Goal: Transaction & Acquisition: Purchase product/service

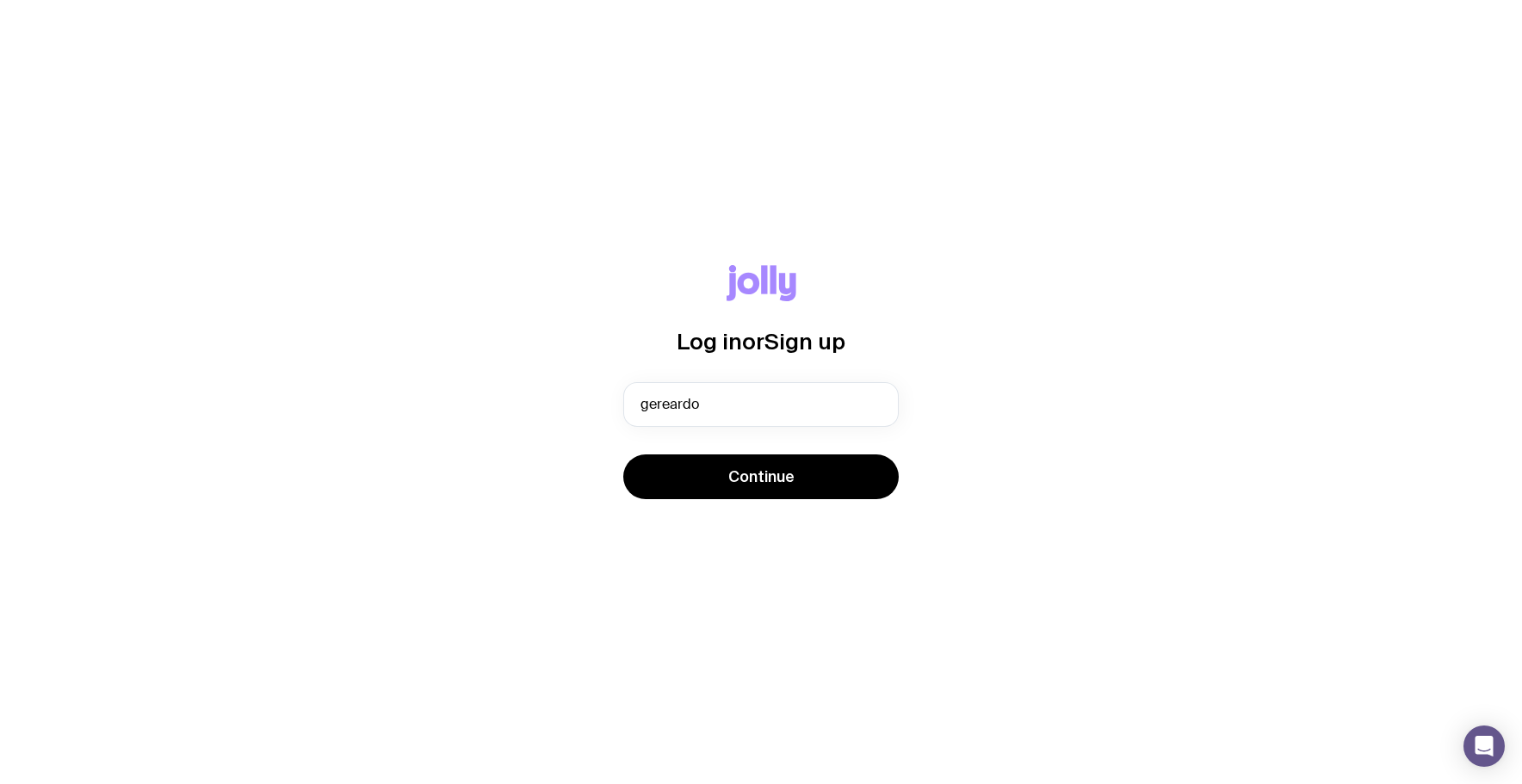
click at [624, 454] on button "Continue" at bounding box center [761, 476] width 276 height 44
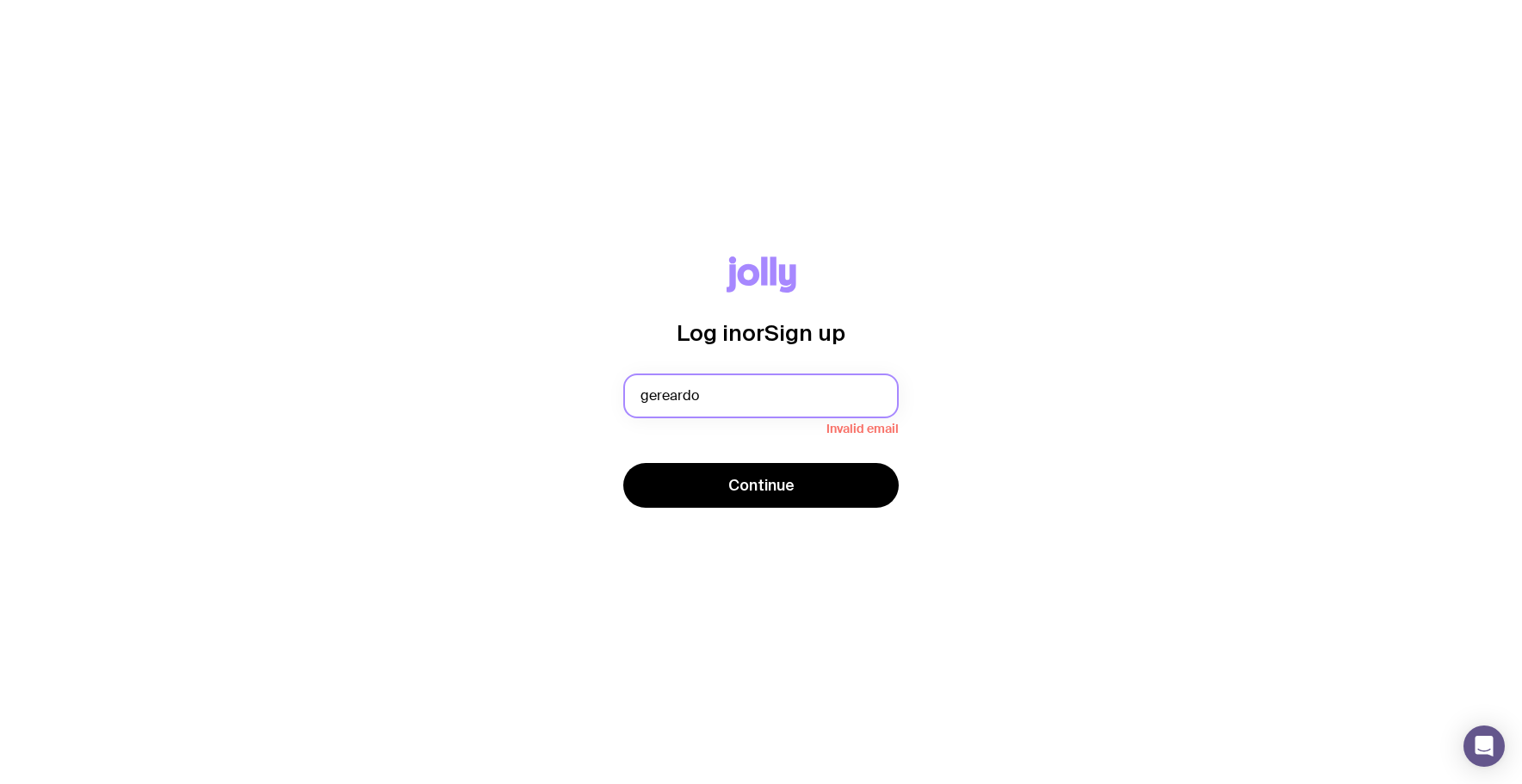
drag, startPoint x: 700, startPoint y: 392, endPoint x: 664, endPoint y: 397, distance: 36.3
click at [664, 397] on input "gereardo" at bounding box center [761, 395] width 276 height 44
type input "[PERSON_NAME][EMAIL_ADDRESS][DOMAIN_NAME]"
click at [624, 463] on button "Continue" at bounding box center [761, 485] width 276 height 44
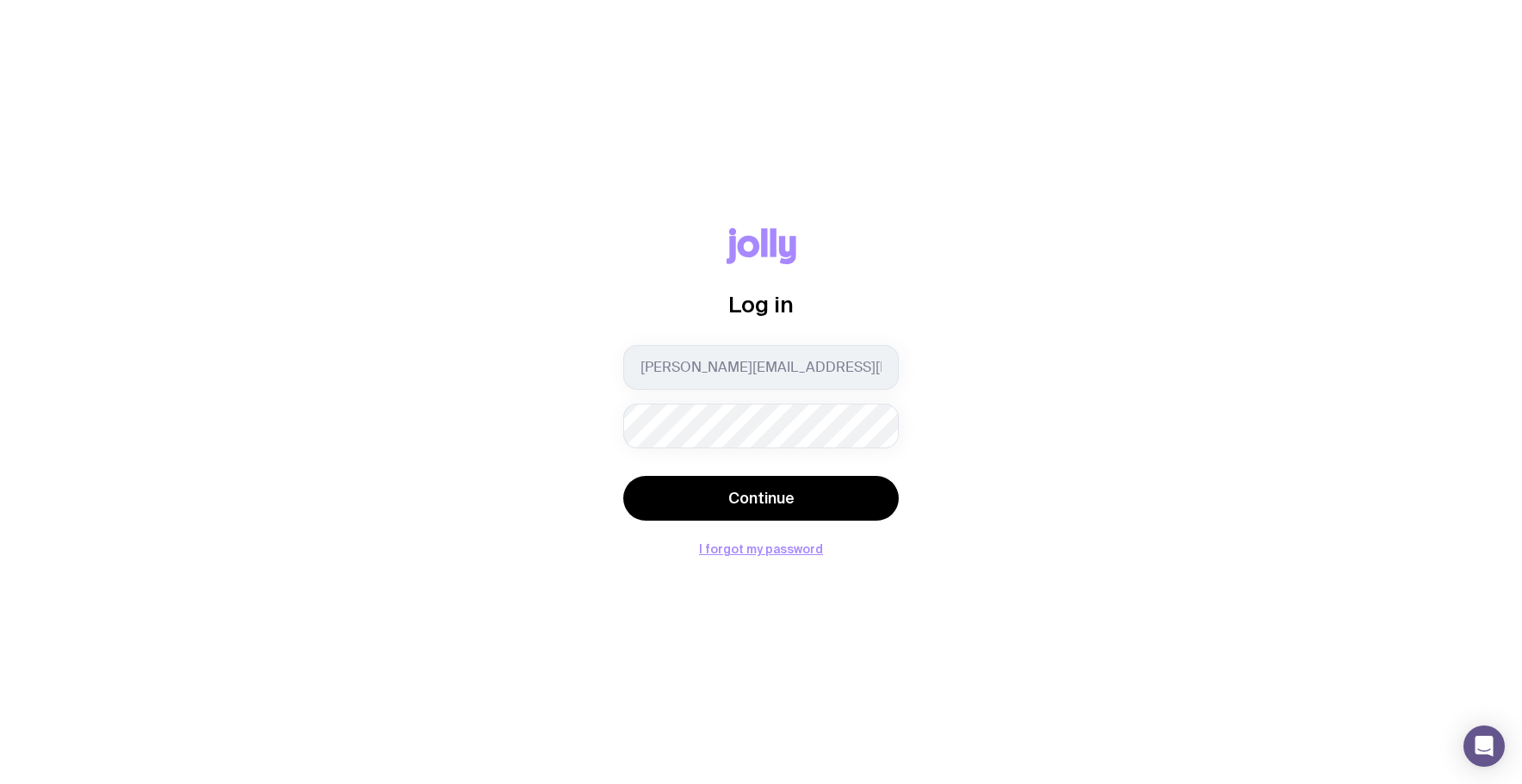
click at [624, 476] on button "Continue" at bounding box center [761, 498] width 276 height 44
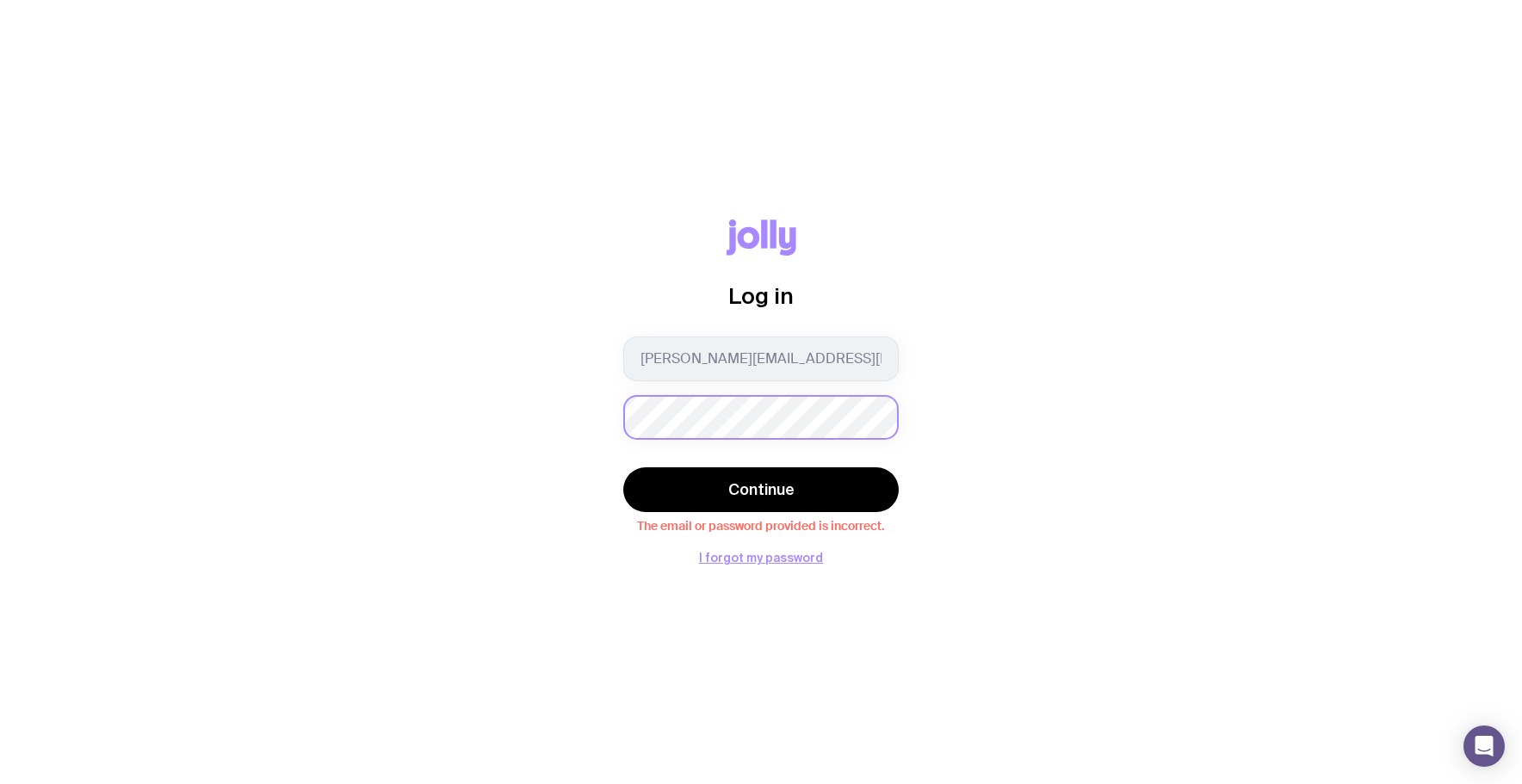
click at [602, 399] on div "Log in [PERSON_NAME][EMAIL_ADDRESS][DOMAIN_NAME] Continue The email or password…" at bounding box center [761, 392] width 1439 height 345
click at [624, 467] on button "Continue" at bounding box center [761, 489] width 276 height 44
click at [770, 561] on button "I forgot my password" at bounding box center [761, 558] width 124 height 14
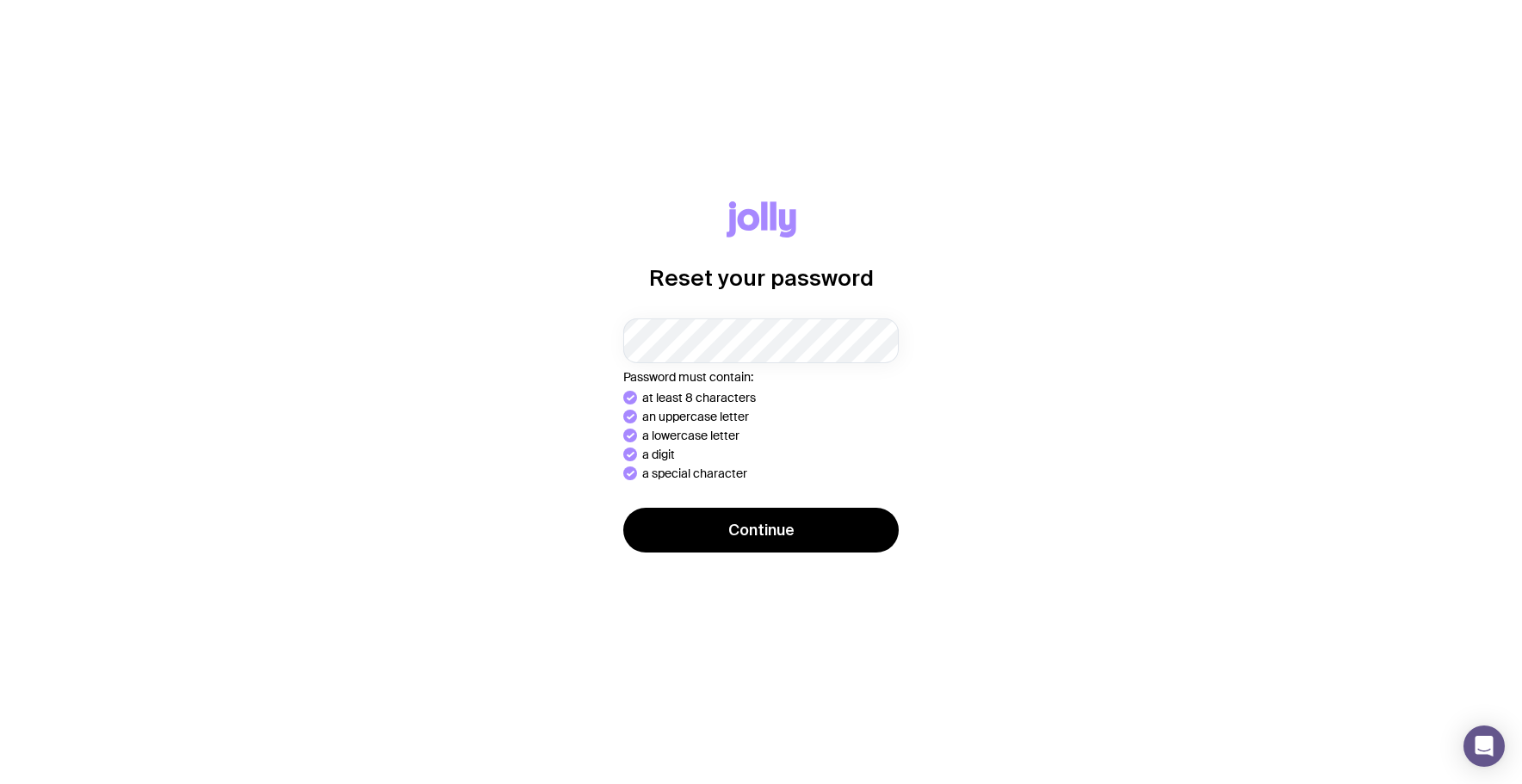
click at [576, 326] on div "Reset your password Password must contain: at least 8 characters an uppercase l…" at bounding box center [761, 392] width 1439 height 382
click at [624, 508] on button "Continue" at bounding box center [761, 529] width 276 height 44
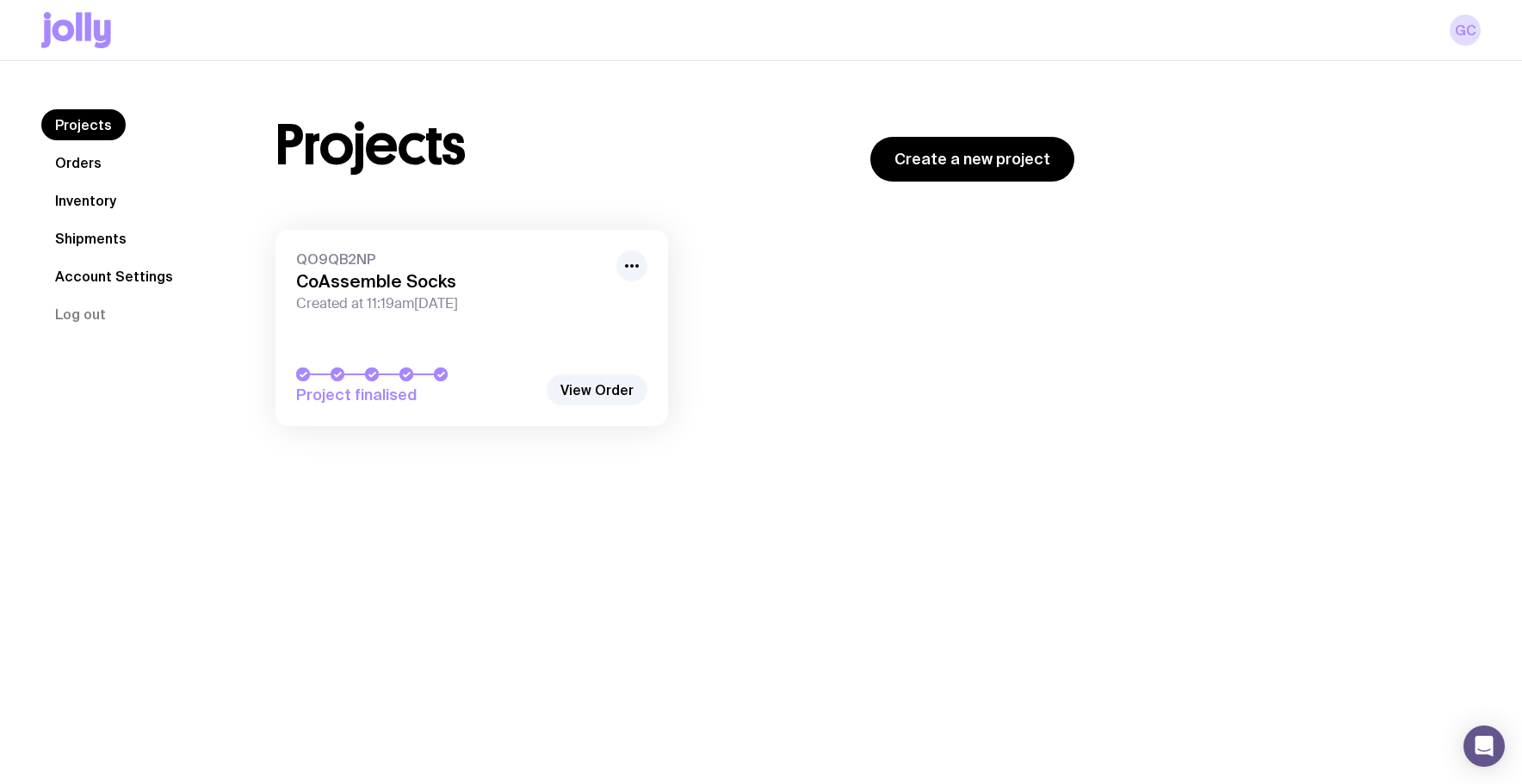
click at [509, 340] on link "QO9QB2NP CoAssemble Socks Created at 11:19am, Thu 21st Aug 2025 Project finalis…" at bounding box center [472, 328] width 392 height 196
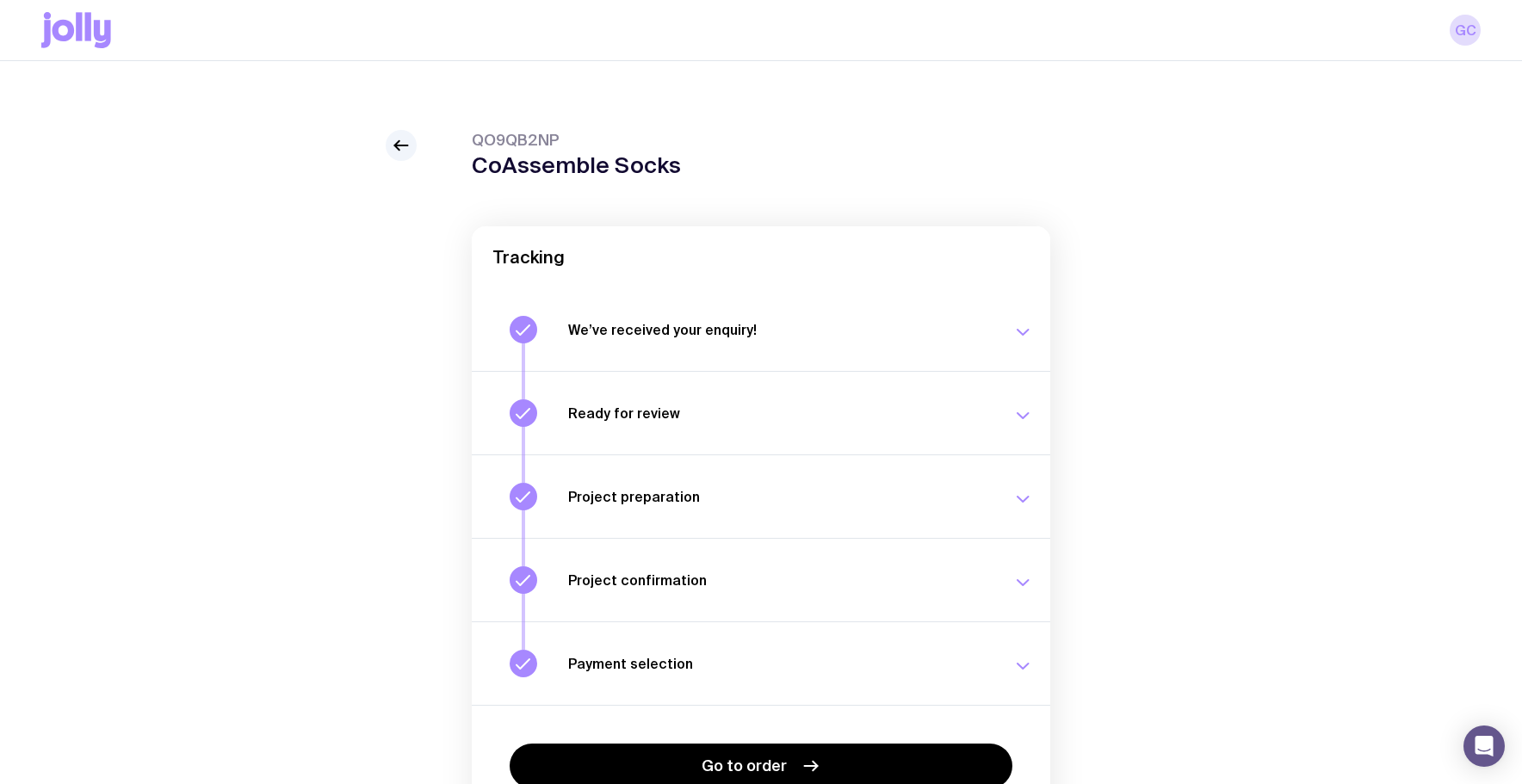
scroll to position [111, 0]
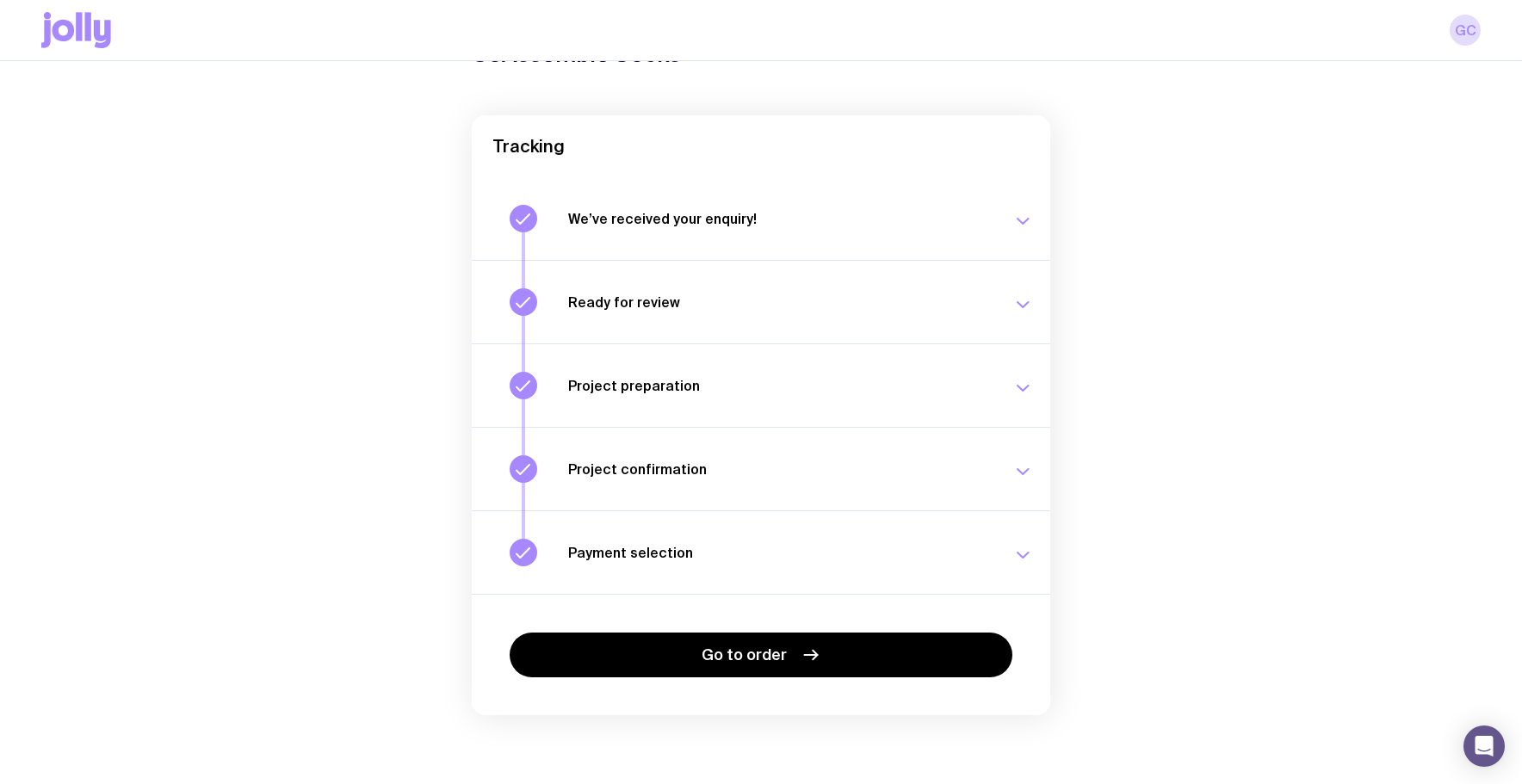
drag, startPoint x: 843, startPoint y: 650, endPoint x: 733, endPoint y: 593, distance: 123.9
click at [843, 650] on link "Go to order" at bounding box center [761, 654] width 502 height 44
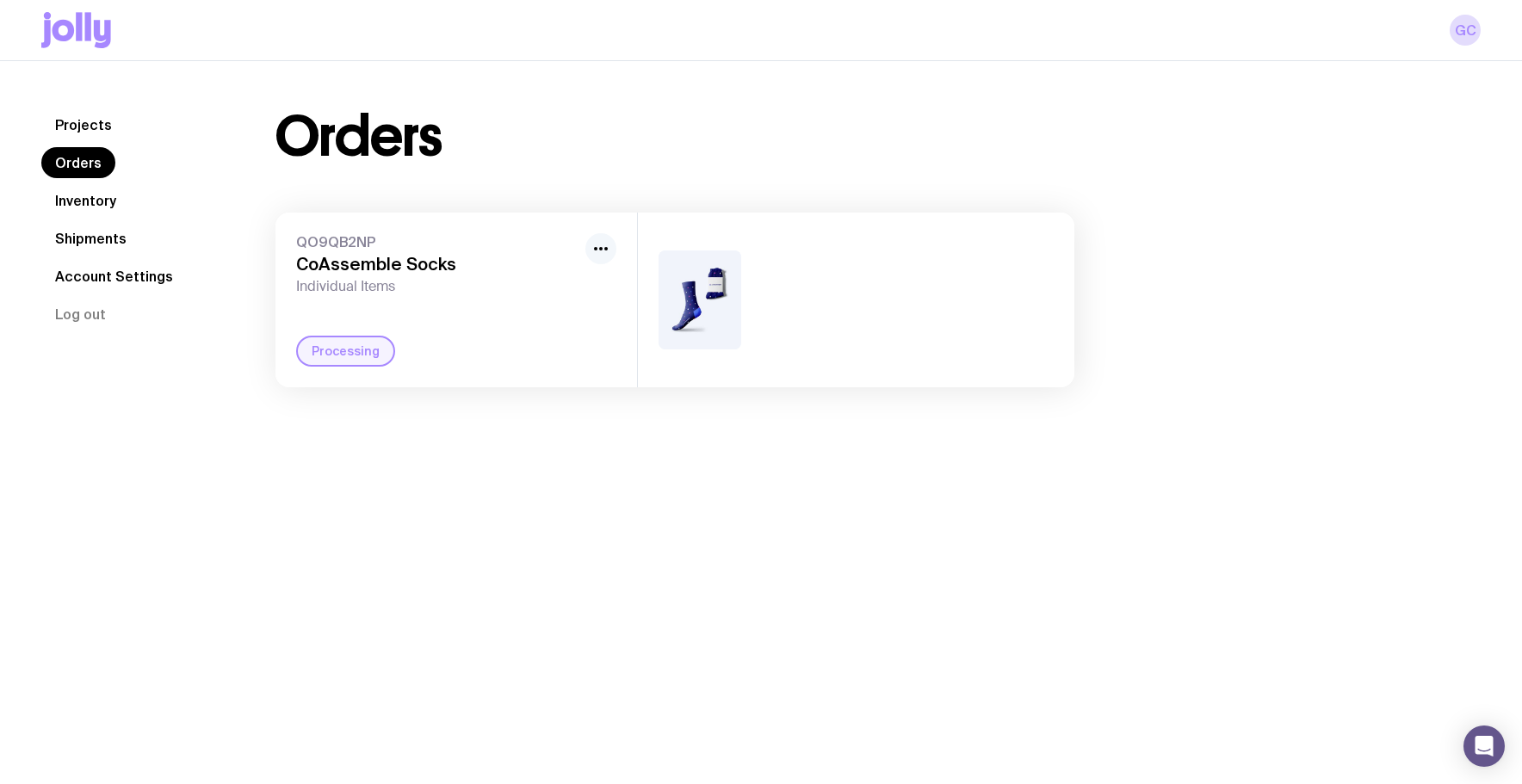
click at [597, 252] on icon "button" at bounding box center [601, 249] width 21 height 21
click at [597, 251] on icon "button" at bounding box center [601, 249] width 21 height 21
click at [92, 111] on link "Projects" at bounding box center [83, 125] width 85 height 31
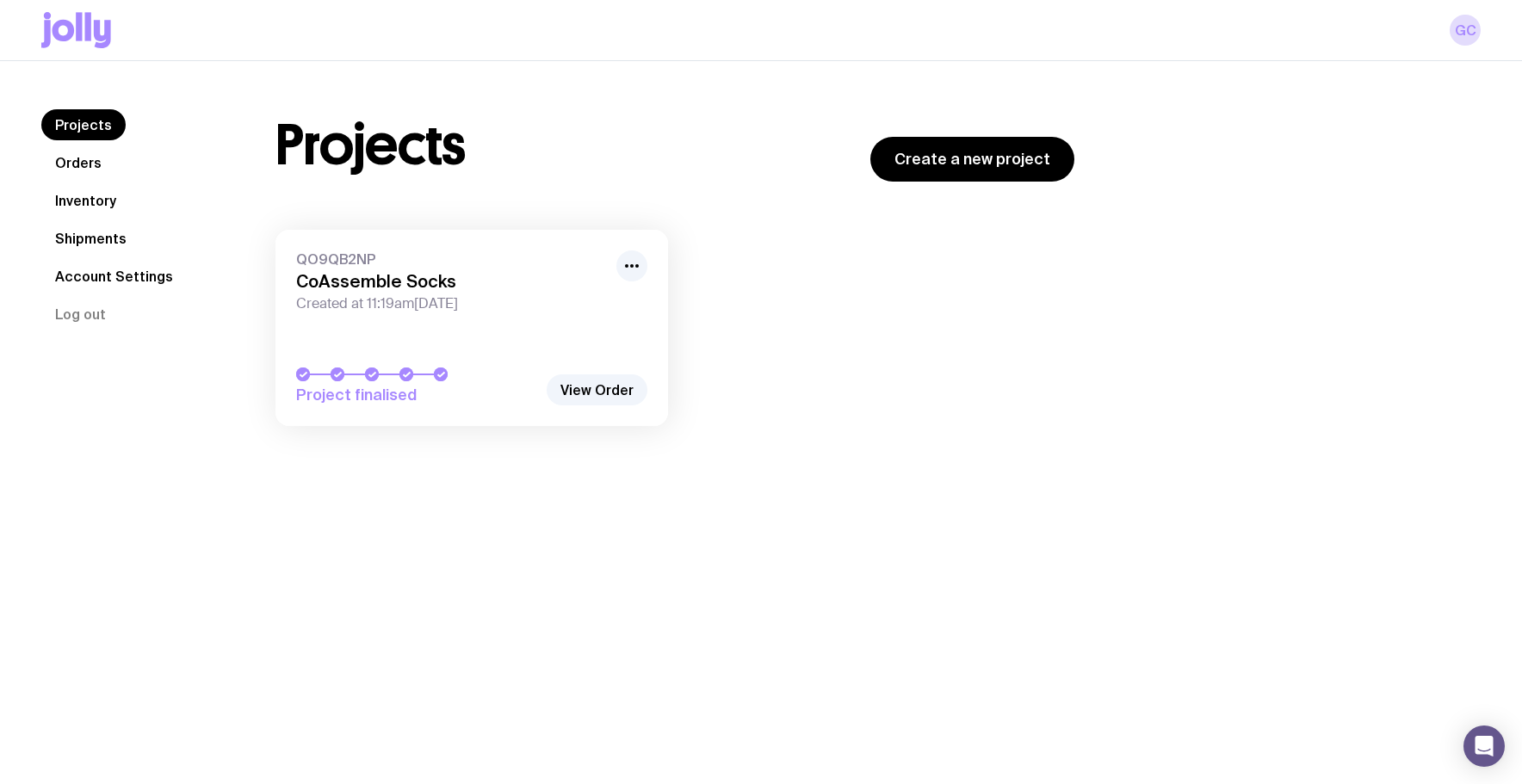
click at [82, 195] on link "Inventory" at bounding box center [85, 201] width 89 height 31
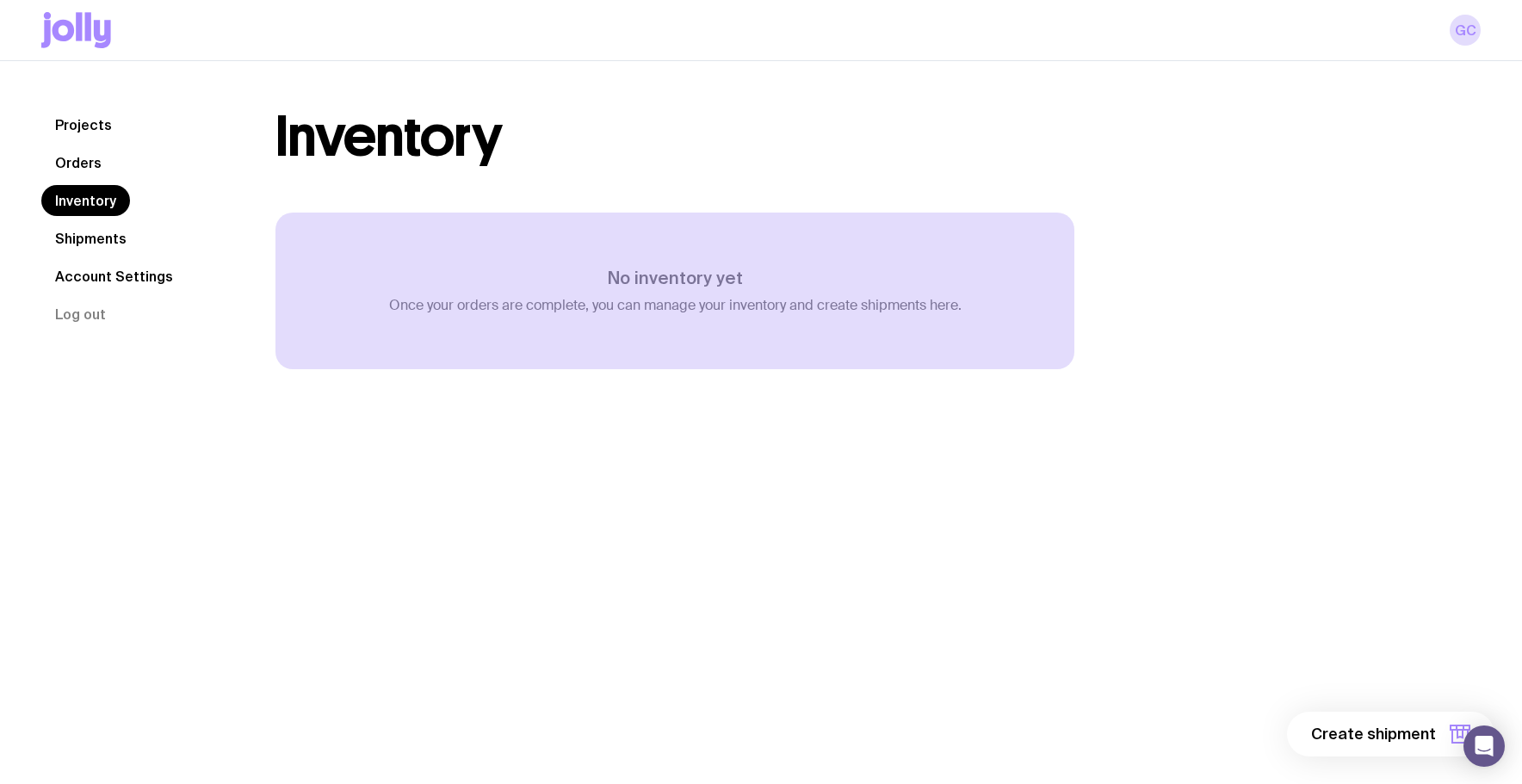
click at [97, 235] on link "Shipments" at bounding box center [91, 239] width 99 height 31
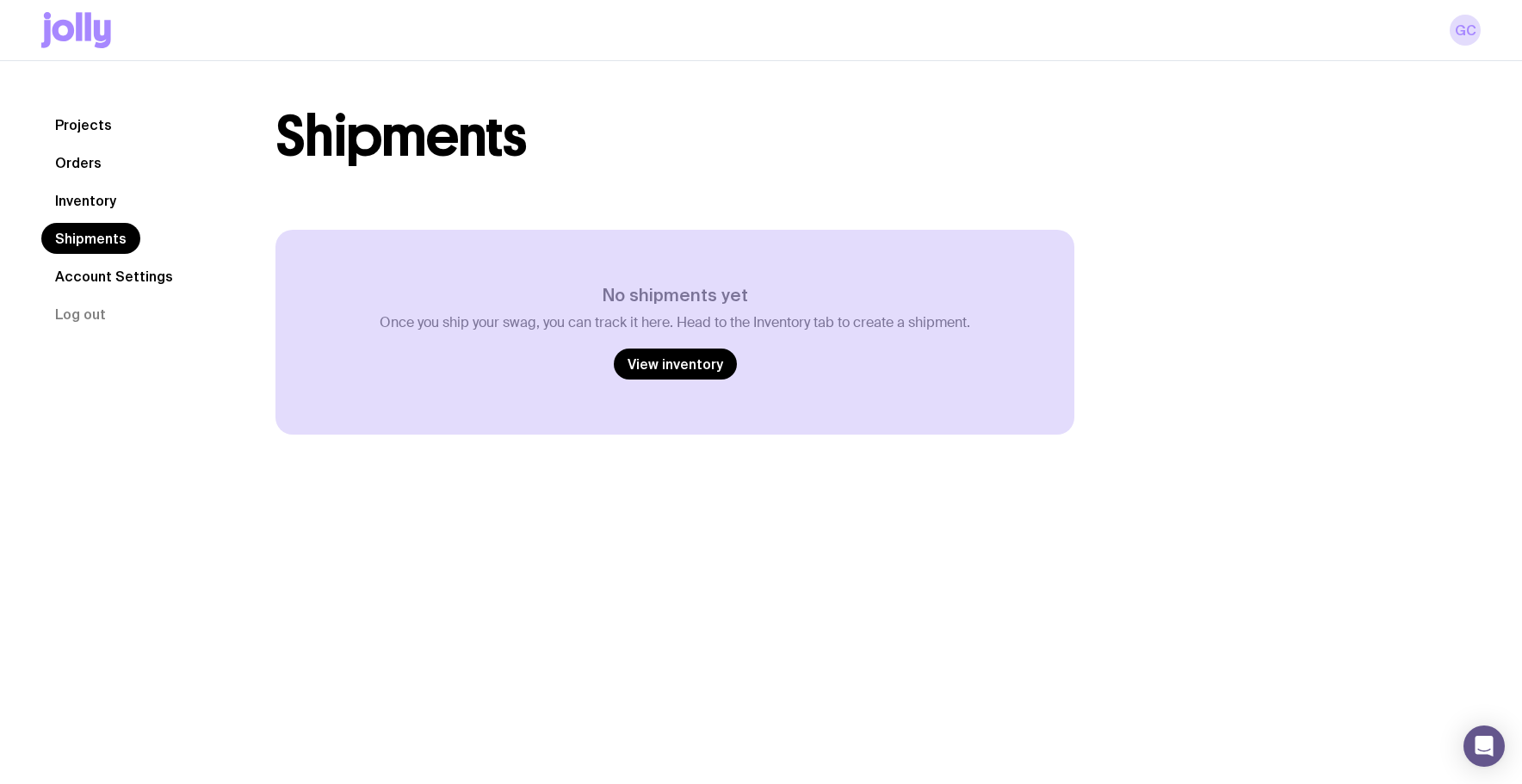
click at [91, 264] on link "Account Settings" at bounding box center [113, 276] width 146 height 31
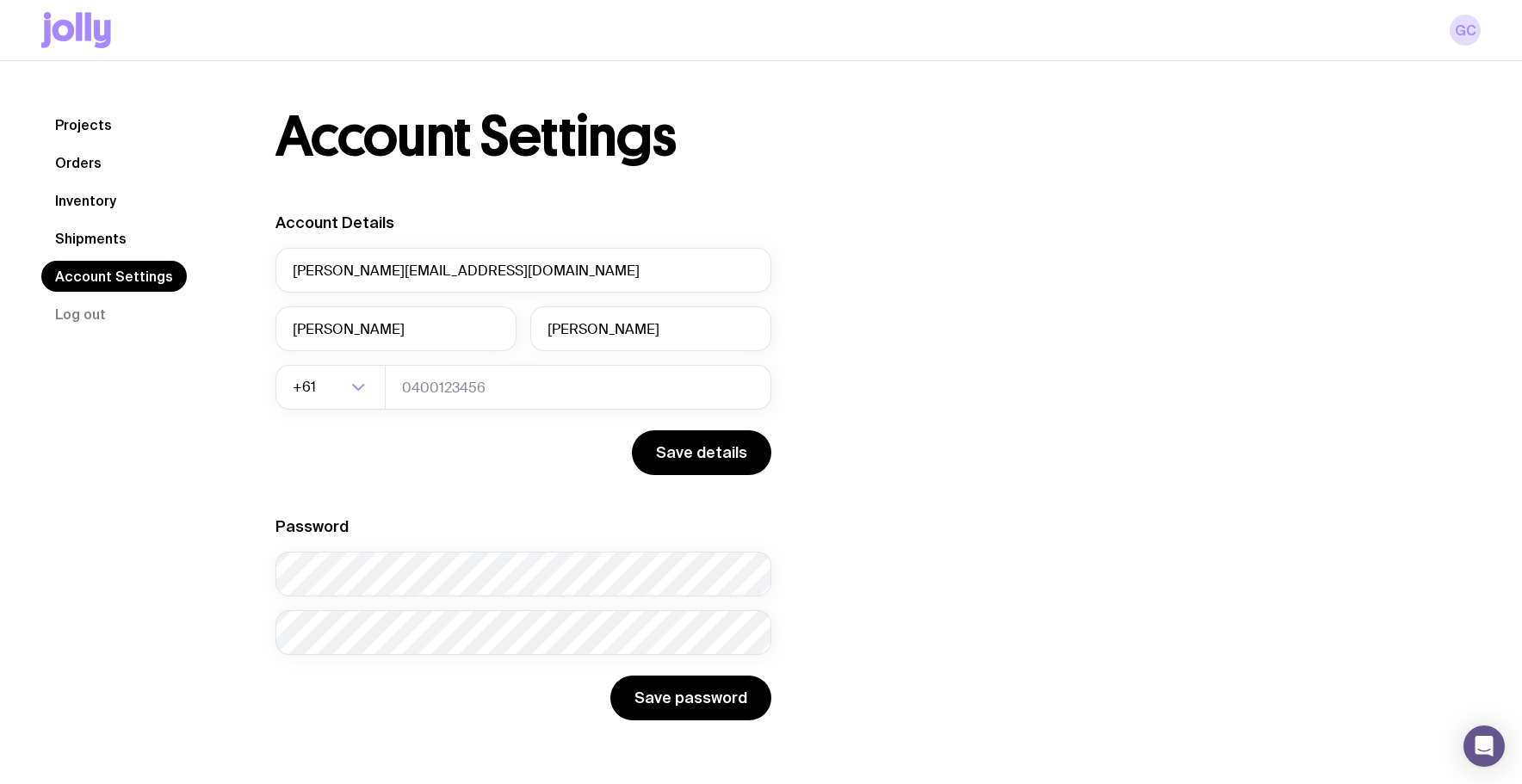
click at [87, 130] on link "Projects" at bounding box center [83, 125] width 85 height 31
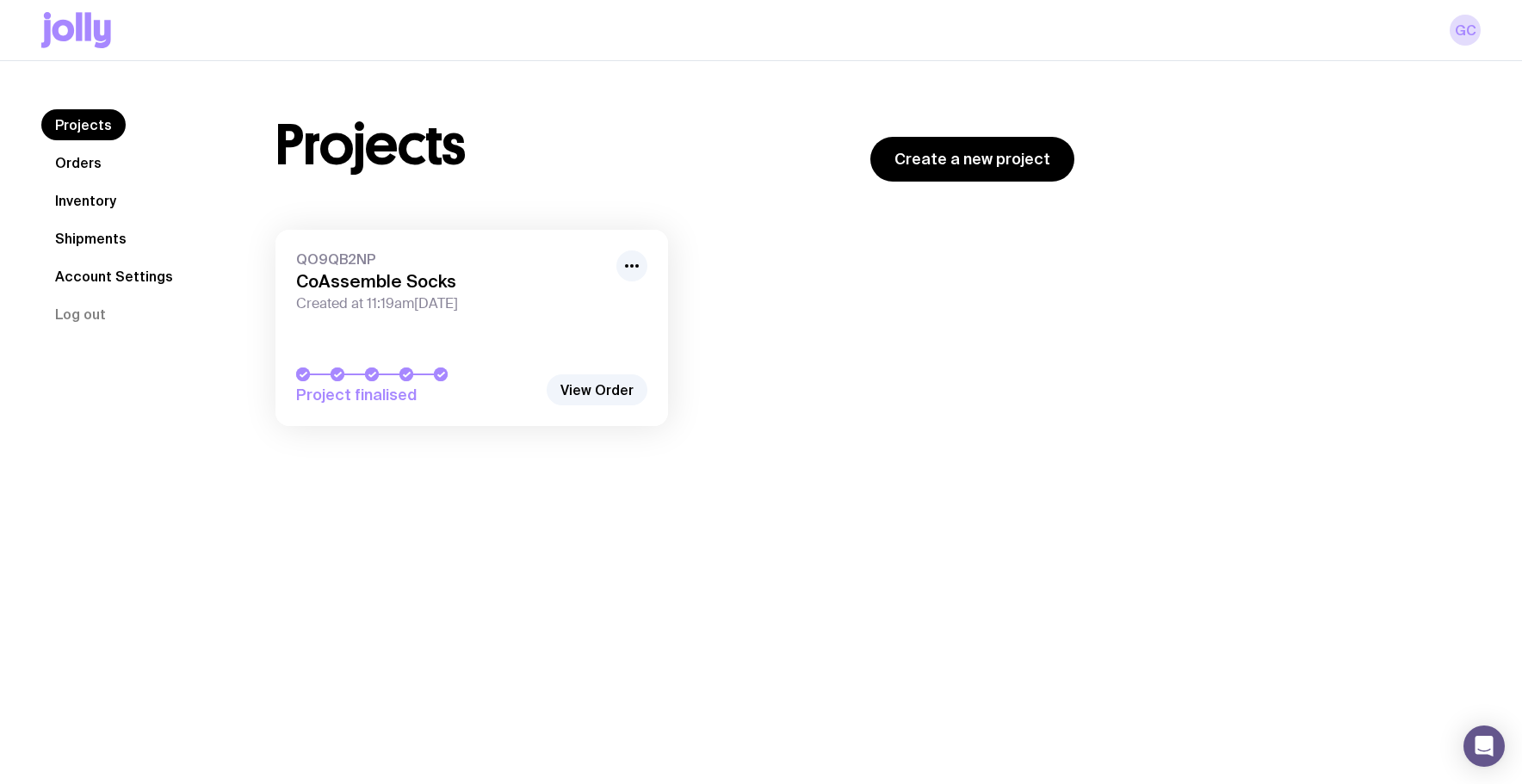
click at [88, 37] on icon at bounding box center [88, 26] width 6 height 29
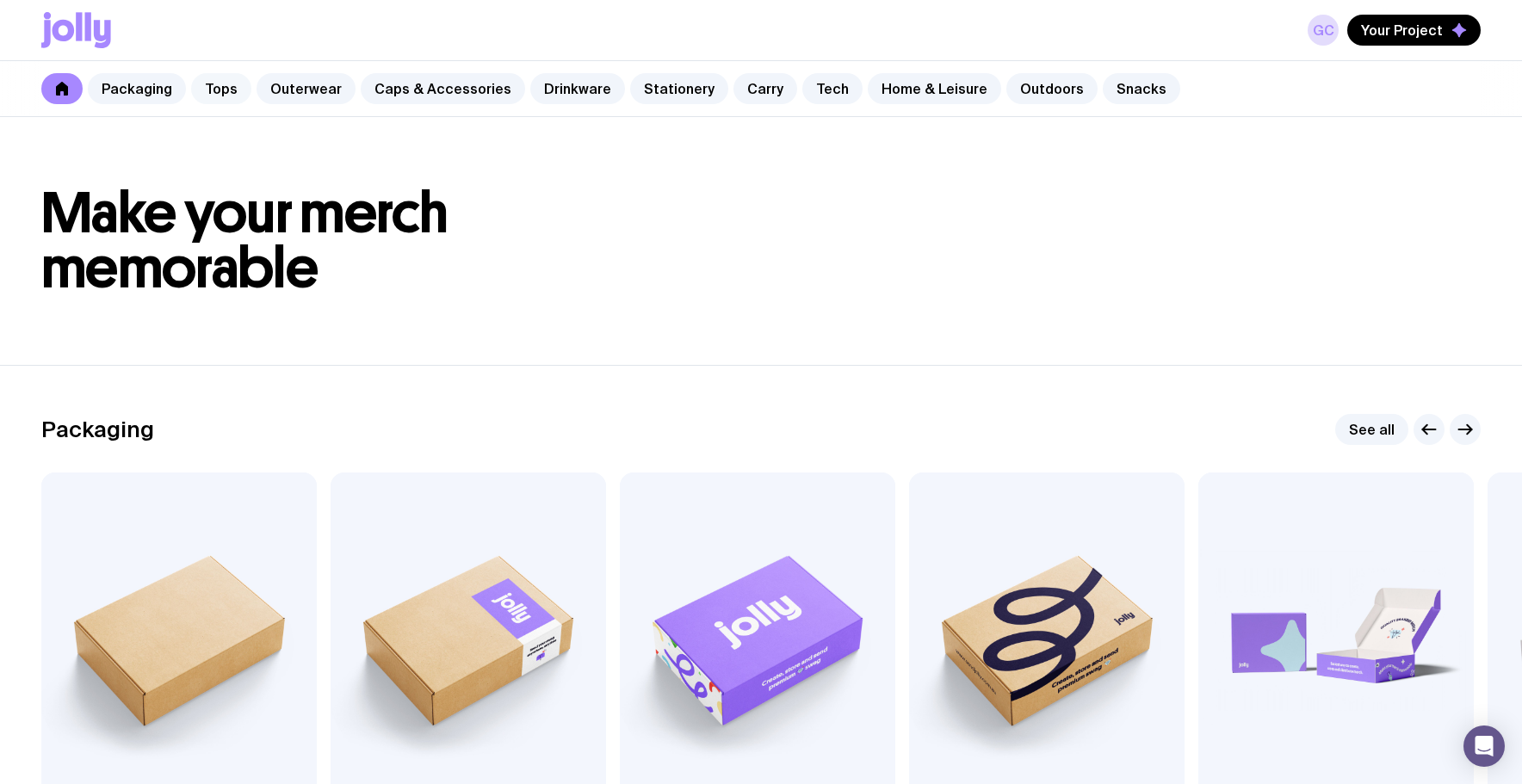
click at [227, 94] on link "Tops" at bounding box center [221, 89] width 60 height 31
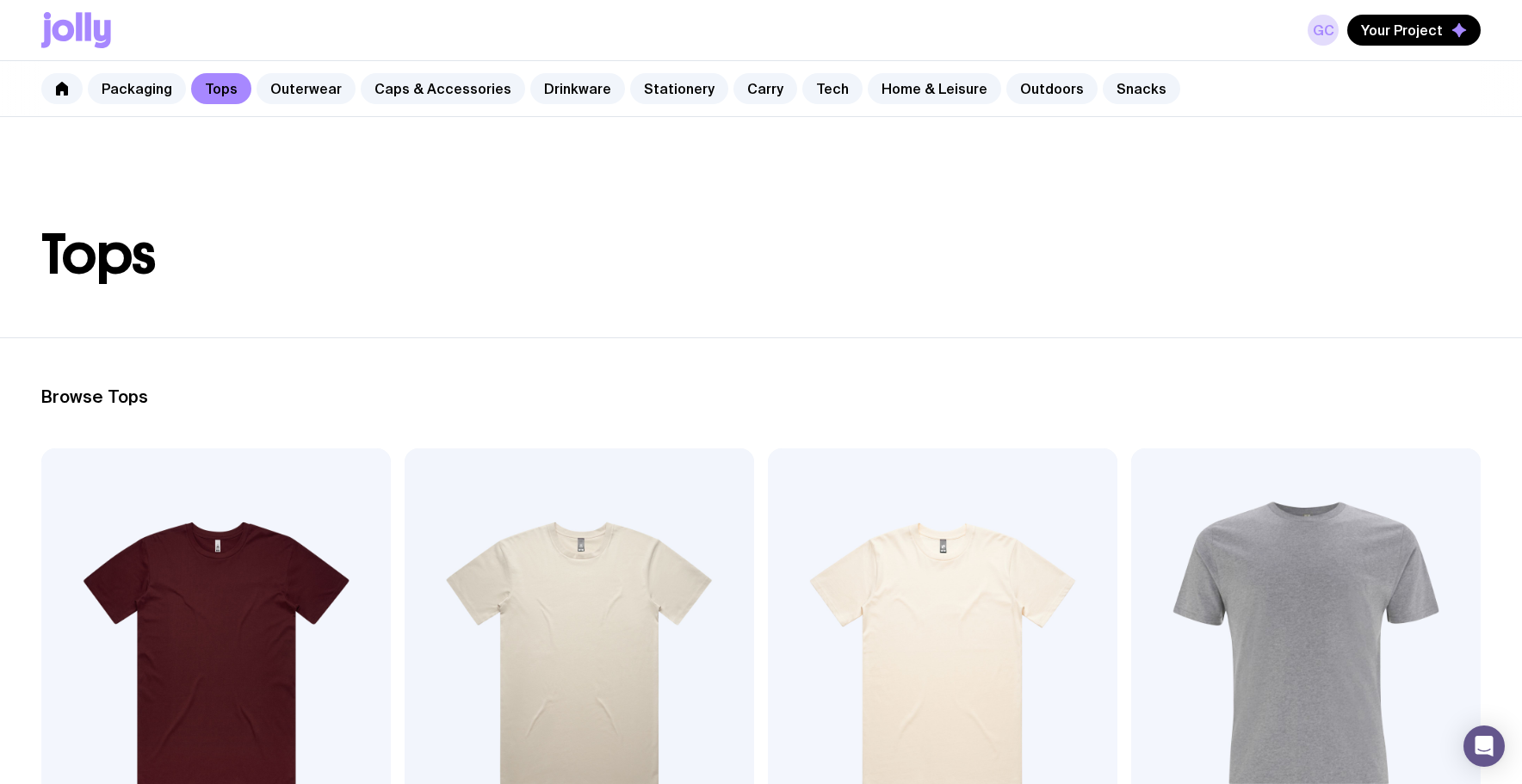
scroll to position [383, 0]
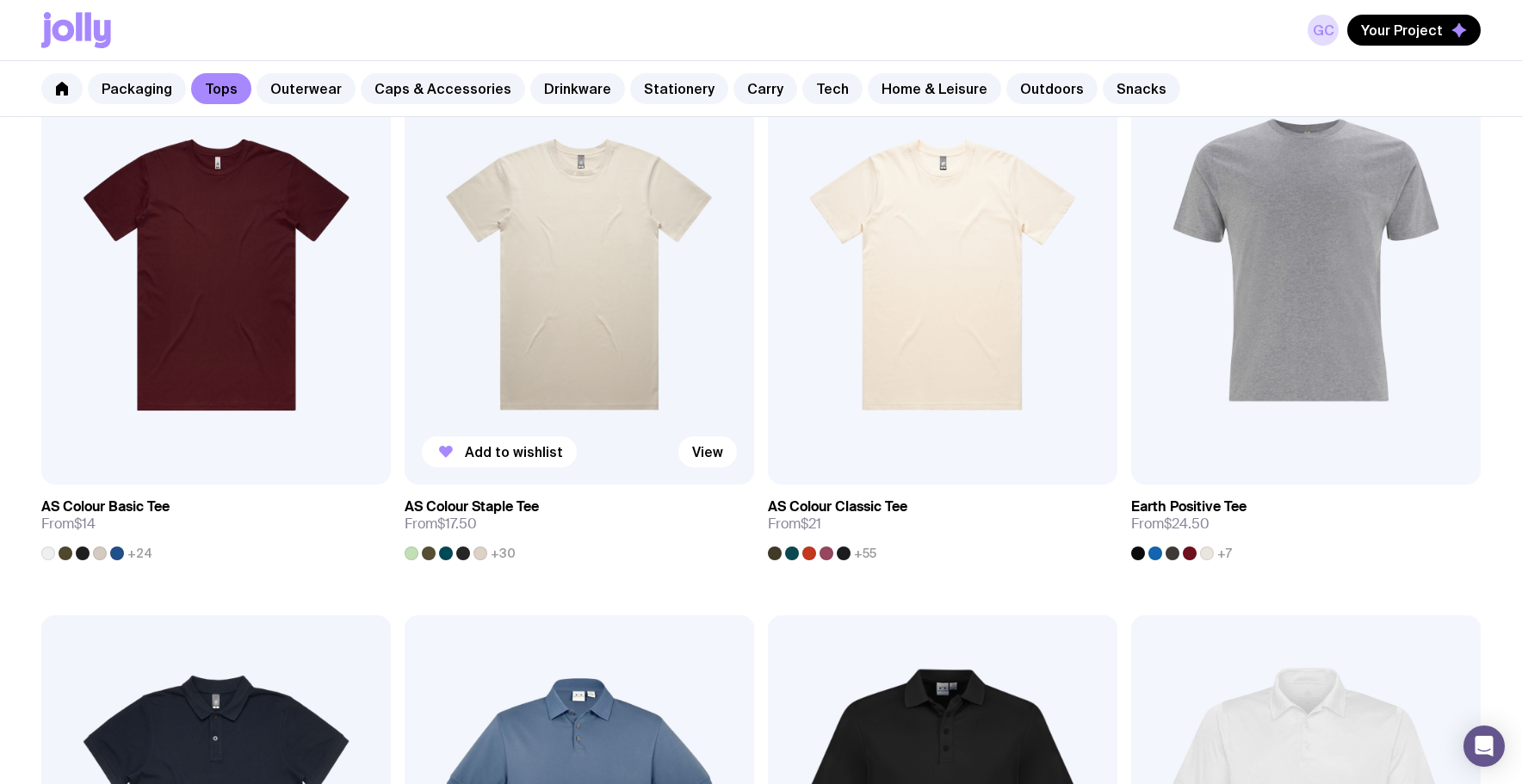
click at [500, 556] on span "+30" at bounding box center [503, 554] width 25 height 14
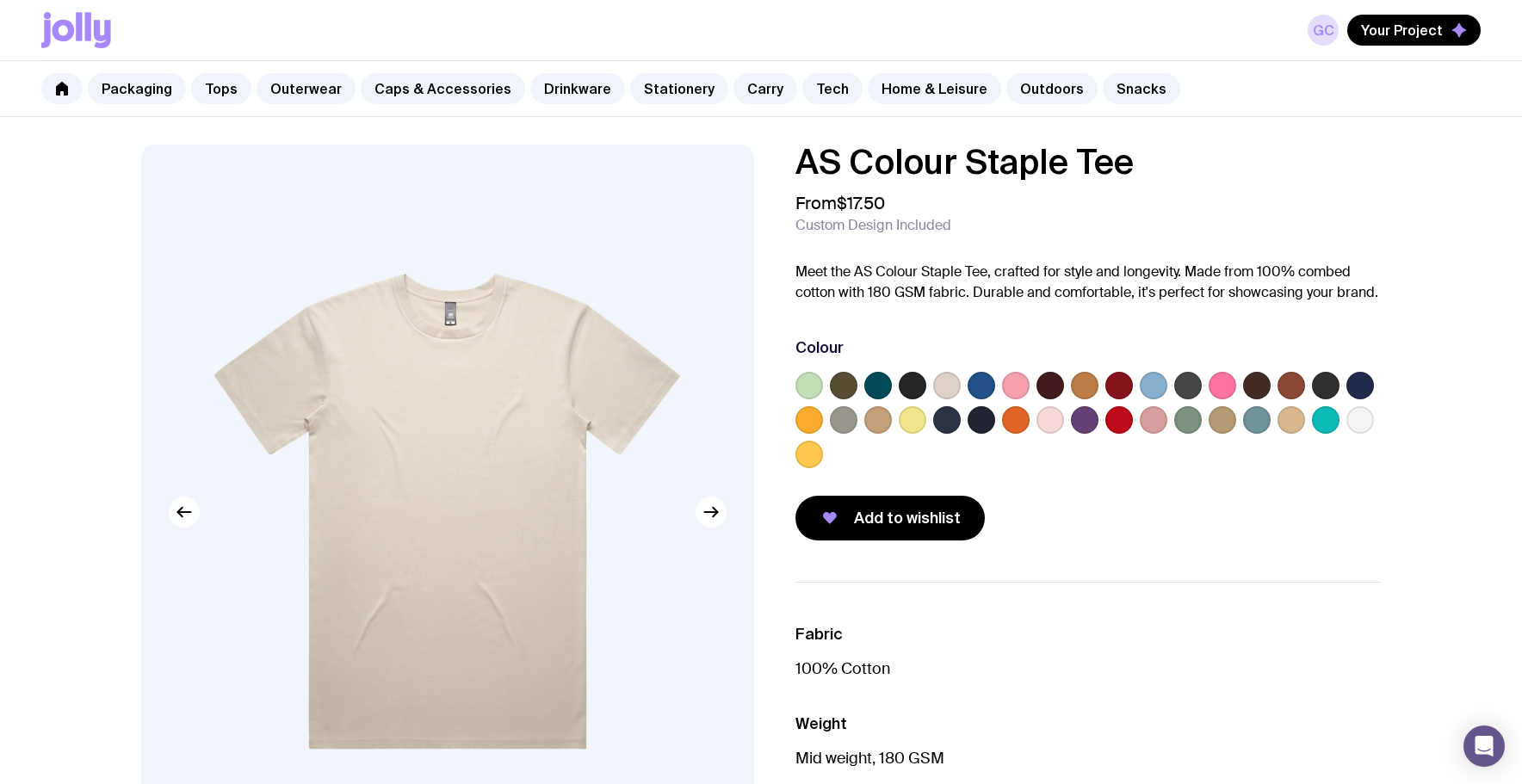
click at [973, 389] on label at bounding box center [981, 385] width 28 height 28
click at [0, 0] on input "radio" at bounding box center [0, 0] width 0 height 0
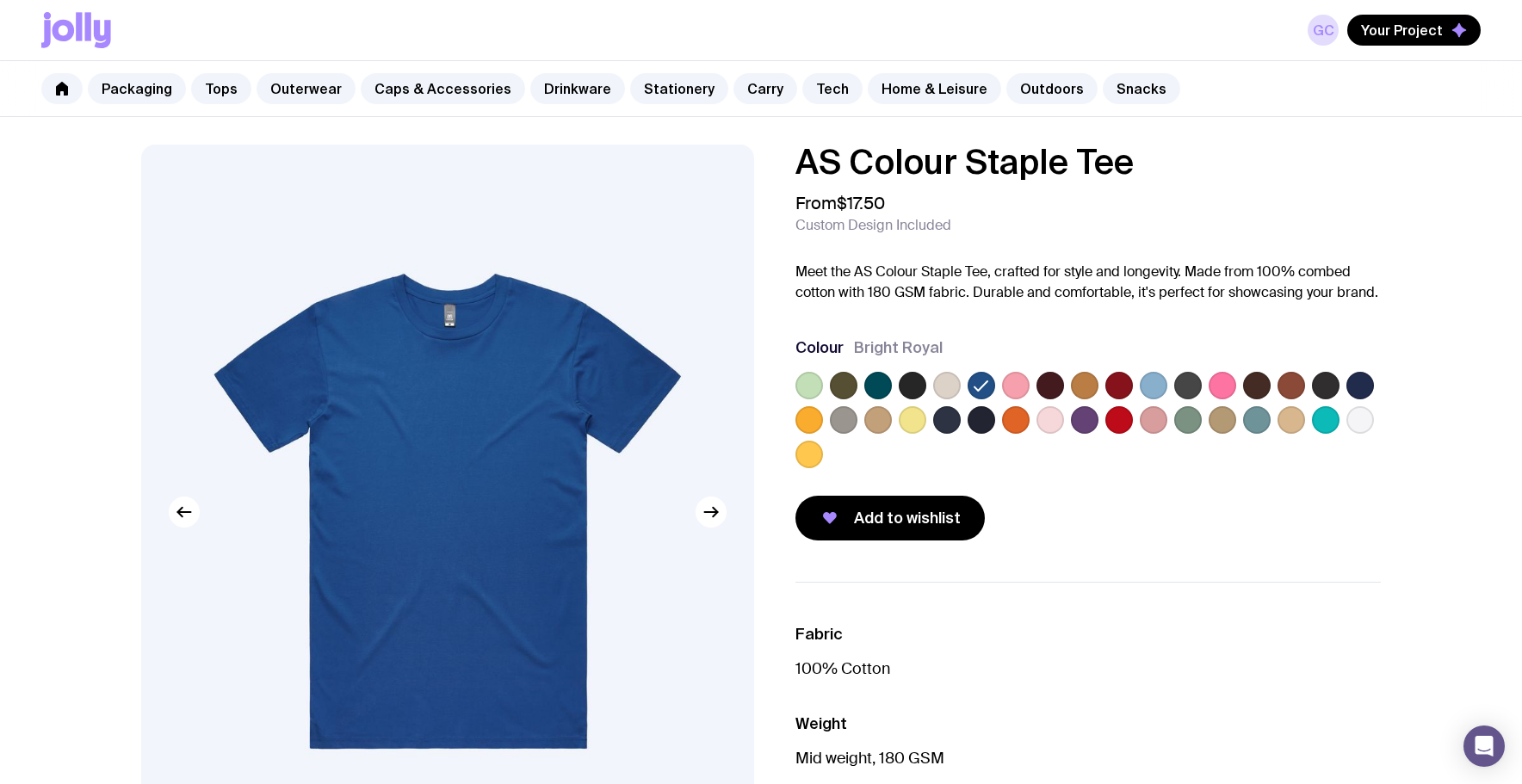
click at [1146, 384] on label at bounding box center [1154, 385] width 28 height 28
click at [0, 0] on input "radio" at bounding box center [0, 0] width 0 height 0
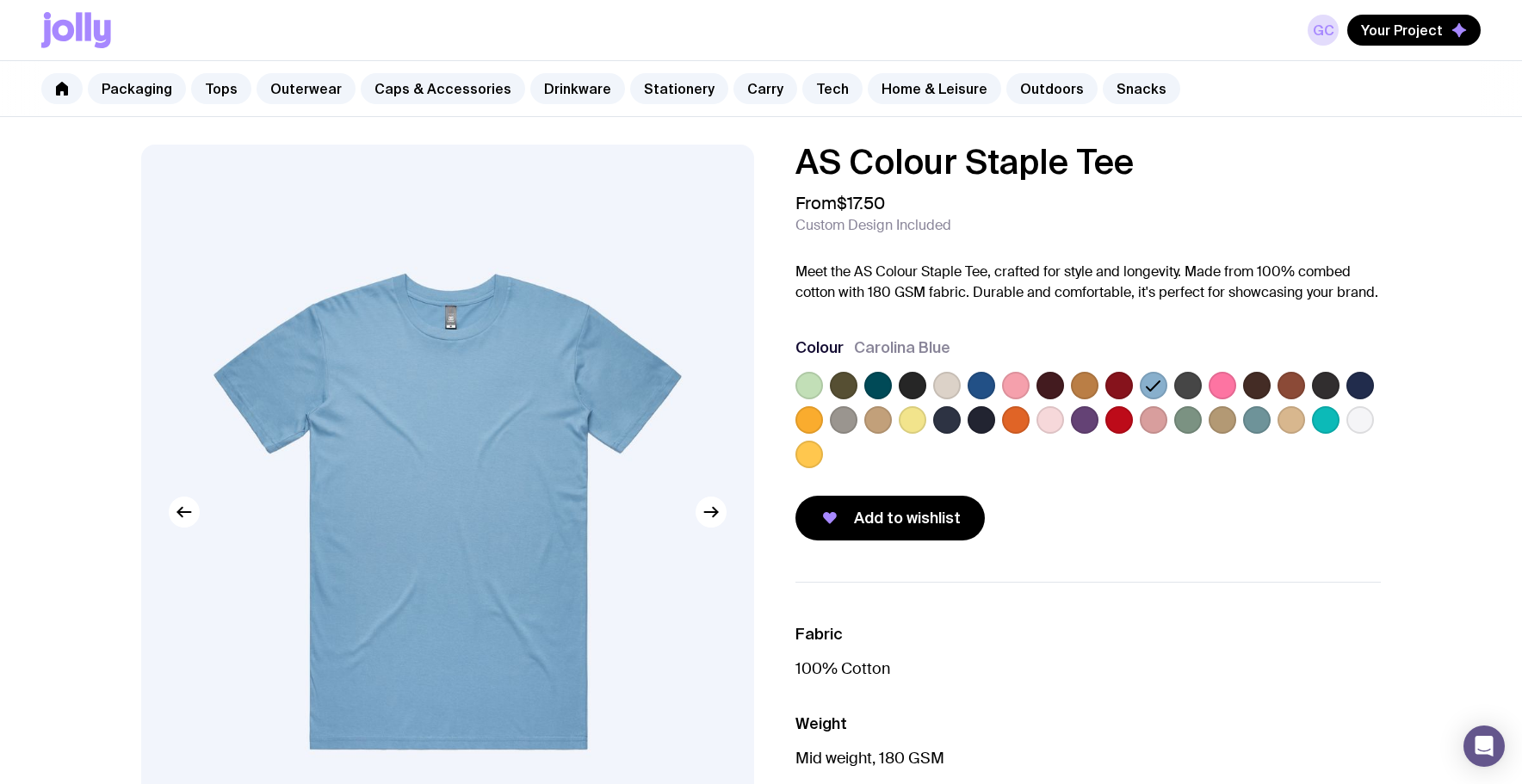
click at [985, 386] on label at bounding box center [981, 385] width 28 height 28
click at [0, 0] on input "radio" at bounding box center [0, 0] width 0 height 0
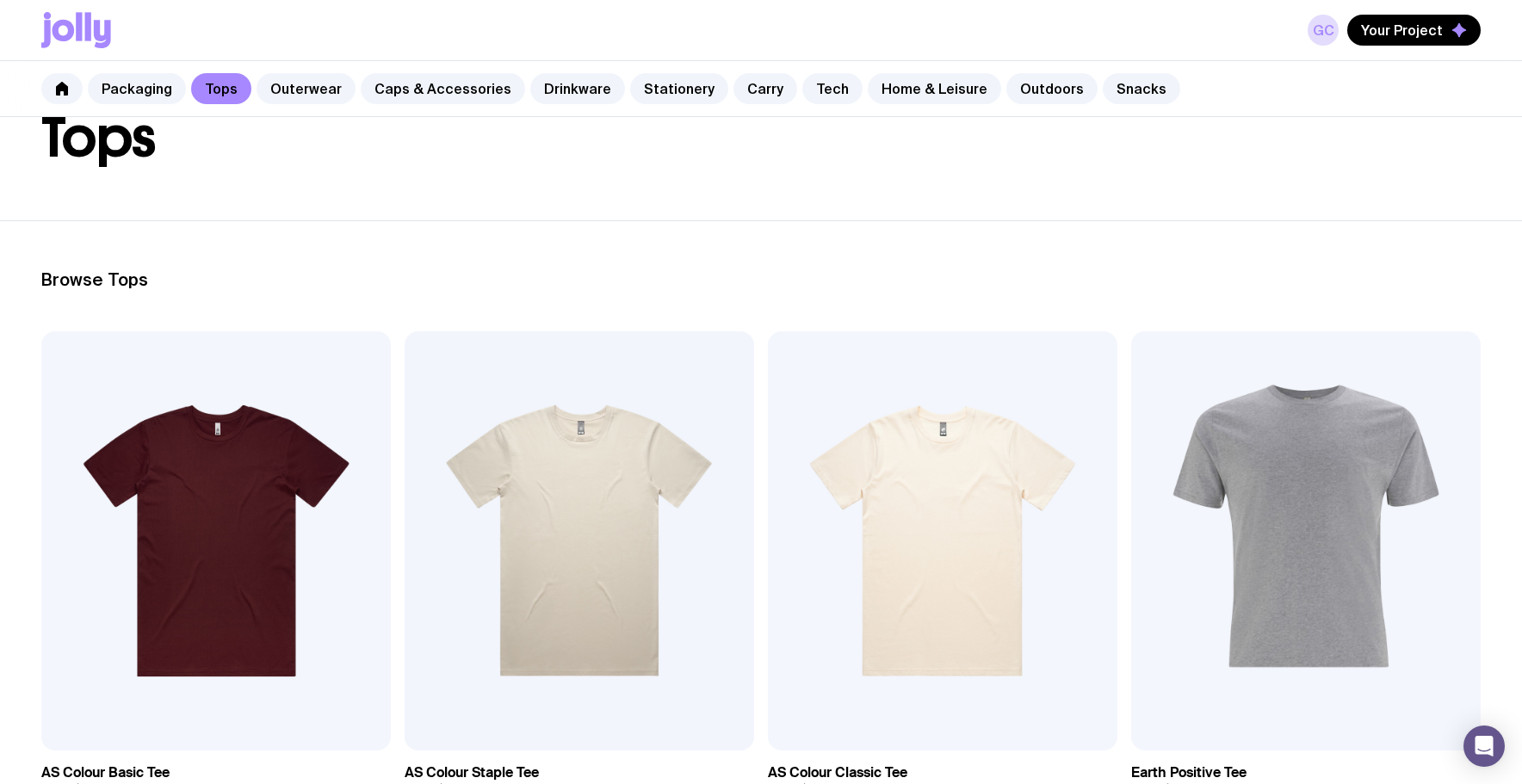
scroll to position [293, 0]
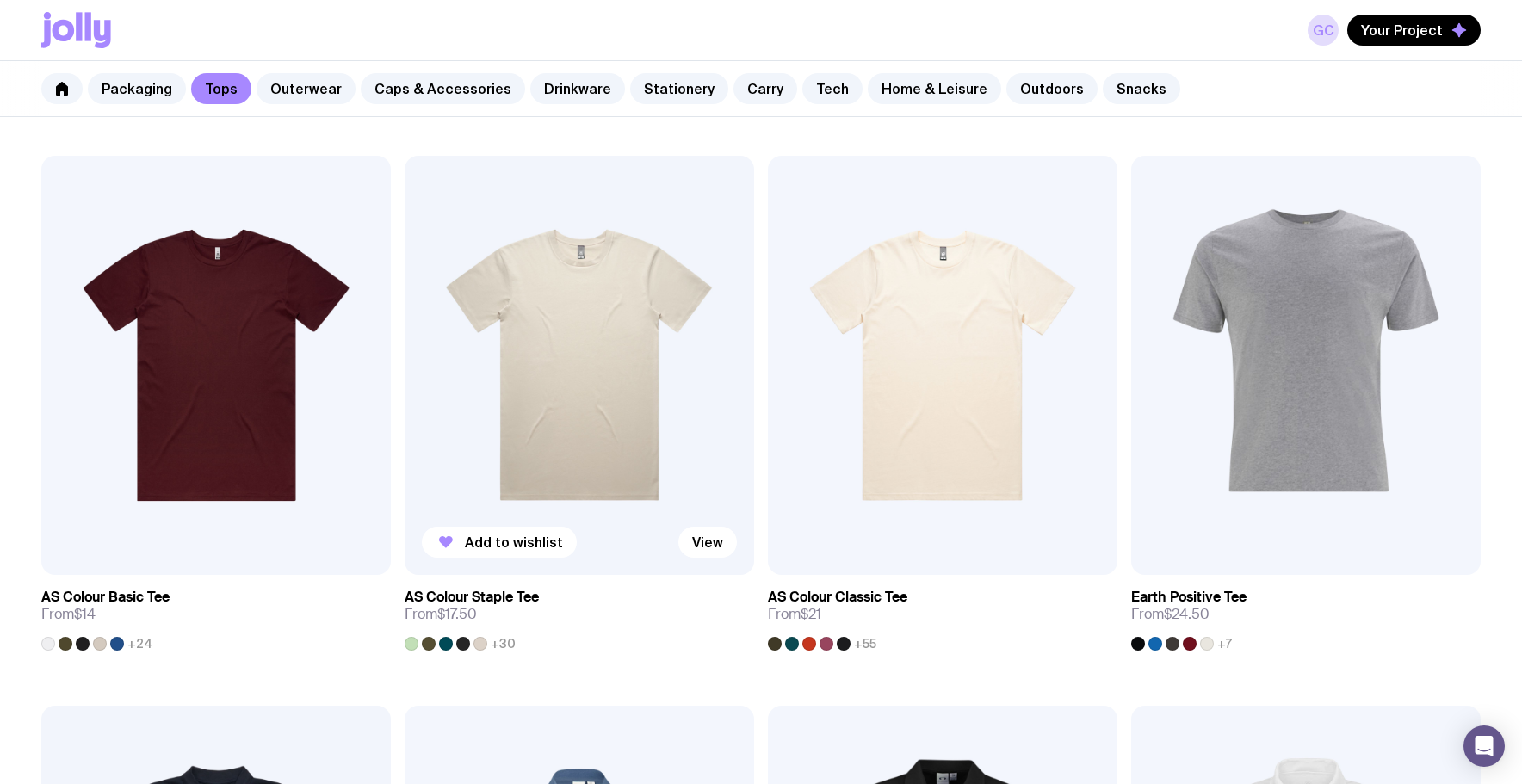
click at [600, 358] on img at bounding box center [579, 365] width 350 height 419
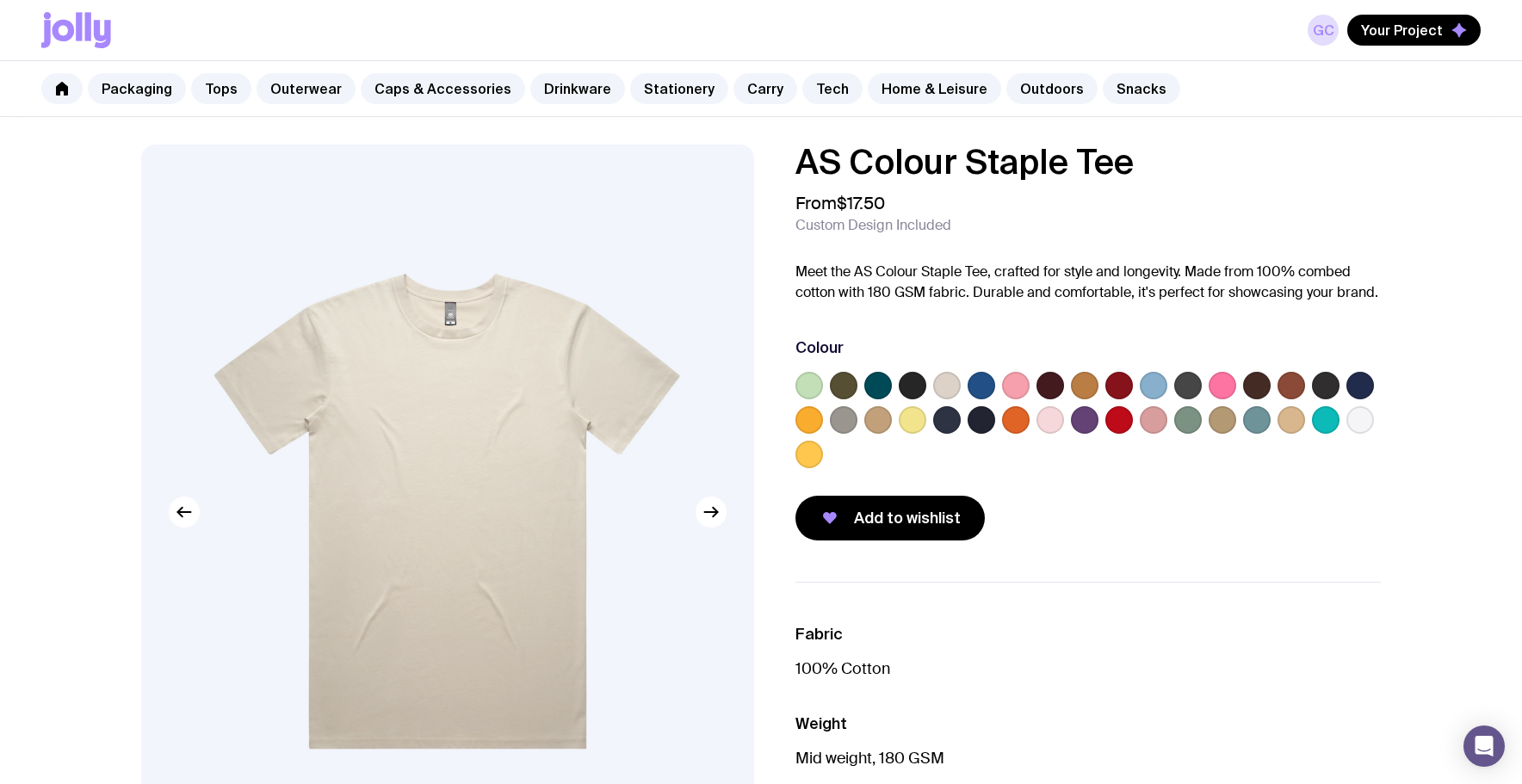
click at [977, 385] on label at bounding box center [981, 385] width 28 height 28
click at [0, 0] on input "radio" at bounding box center [0, 0] width 0 height 0
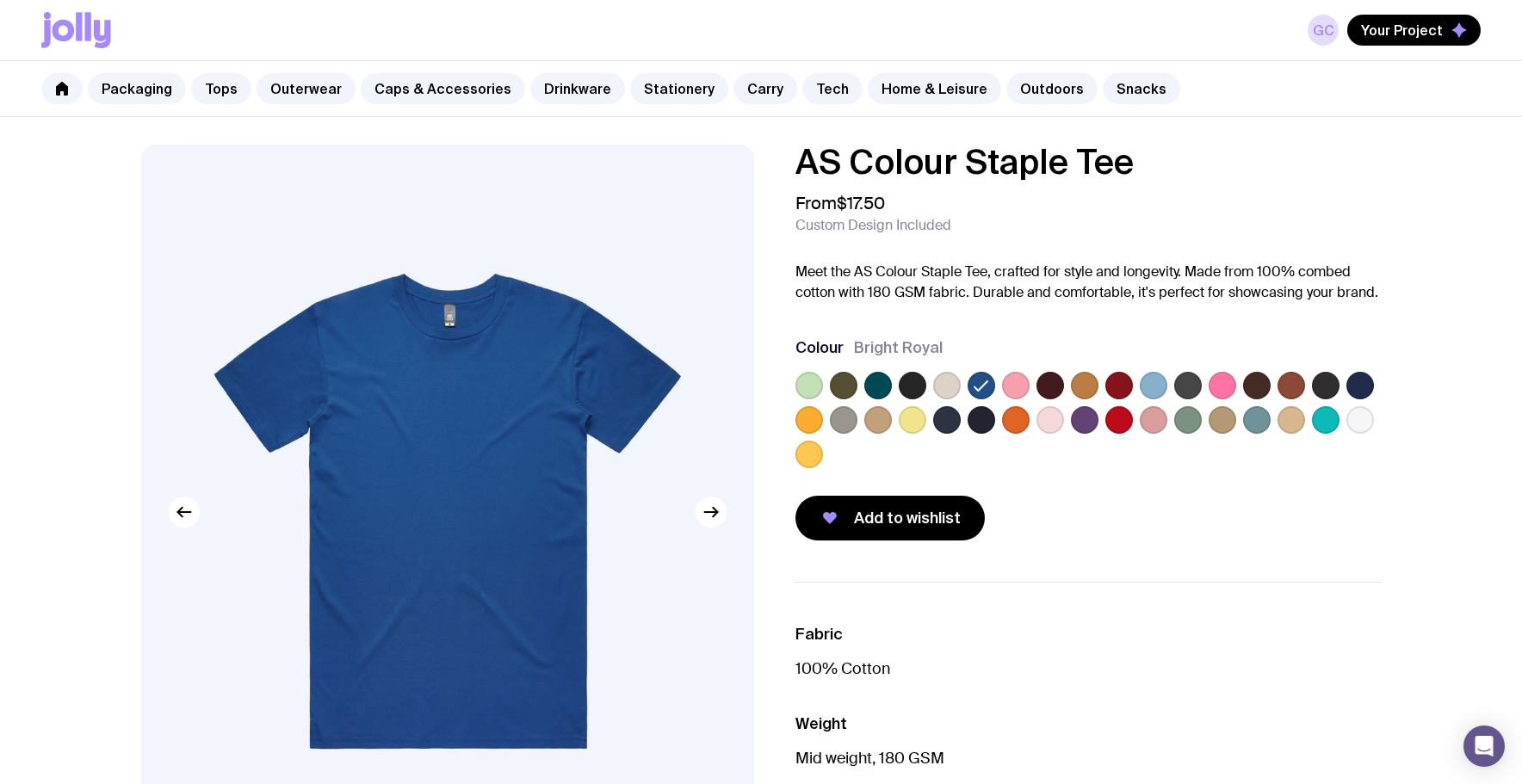
scroll to position [12, 0]
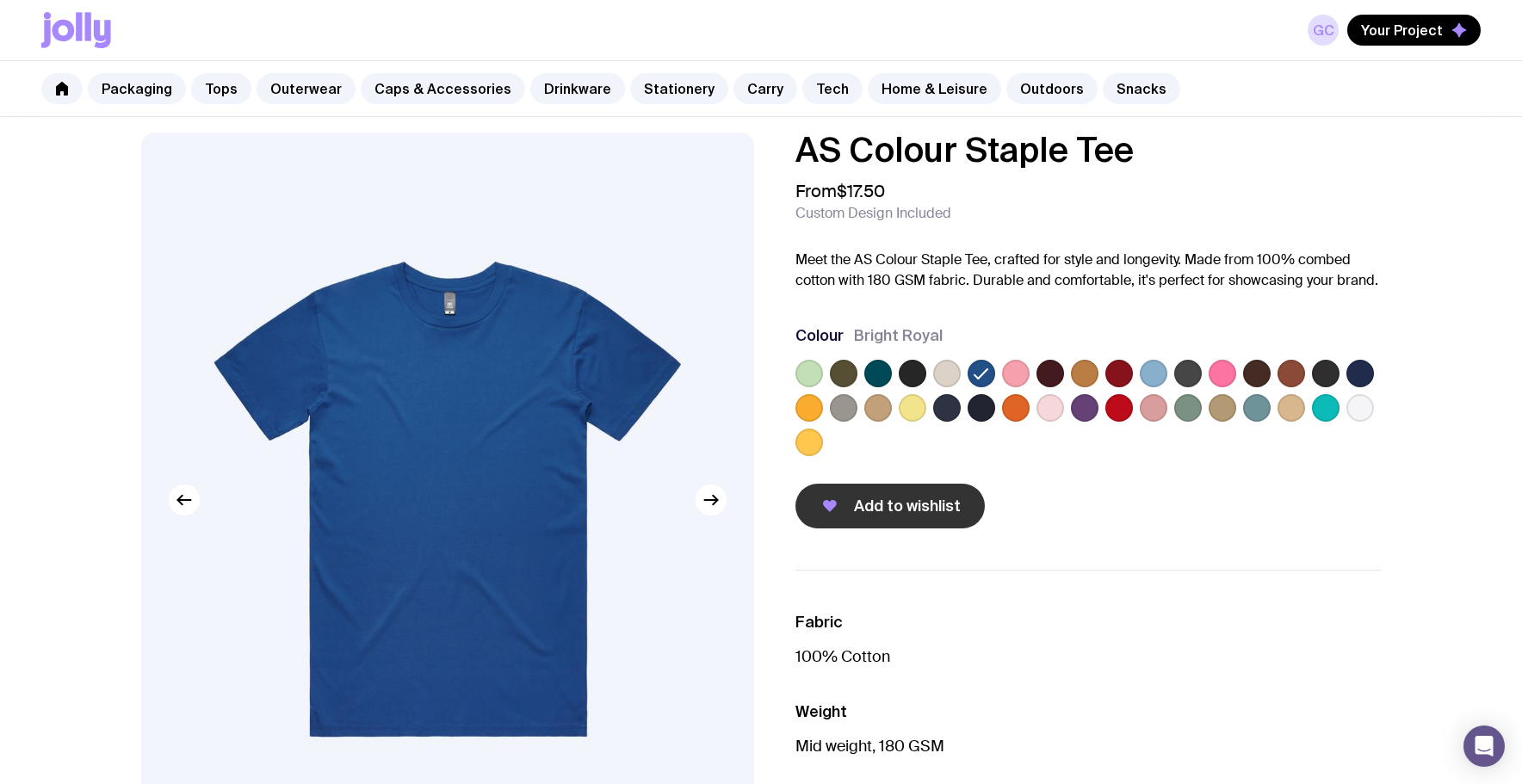
click at [875, 517] on button "Add to wishlist" at bounding box center [890, 506] width 189 height 44
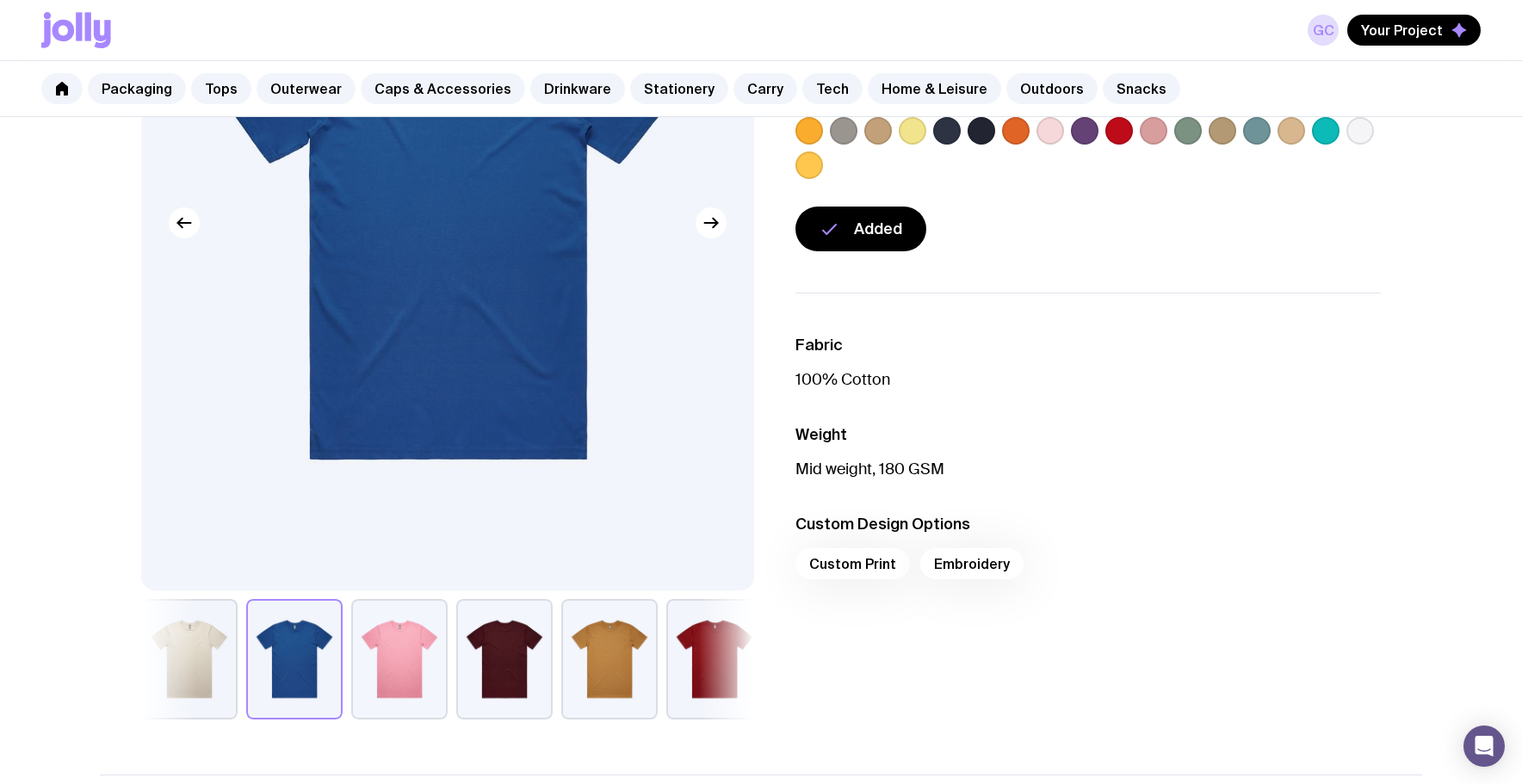
scroll to position [0, 0]
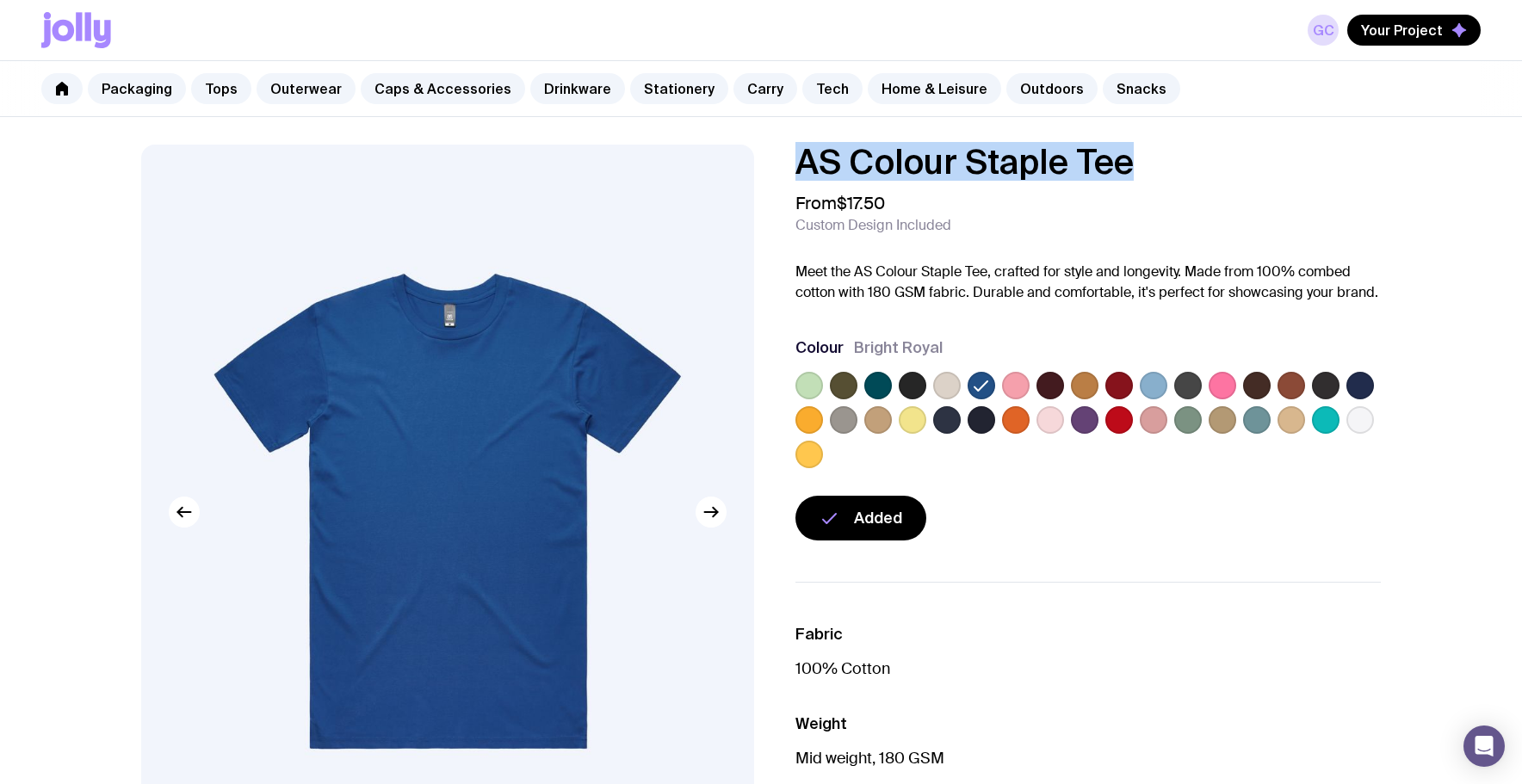
drag, startPoint x: 1068, startPoint y: 160, endPoint x: 1191, endPoint y: 161, distance: 123.0
click at [1191, 161] on h1 "AS Colour Staple Tee" at bounding box center [1088, 161] width 585 height 34
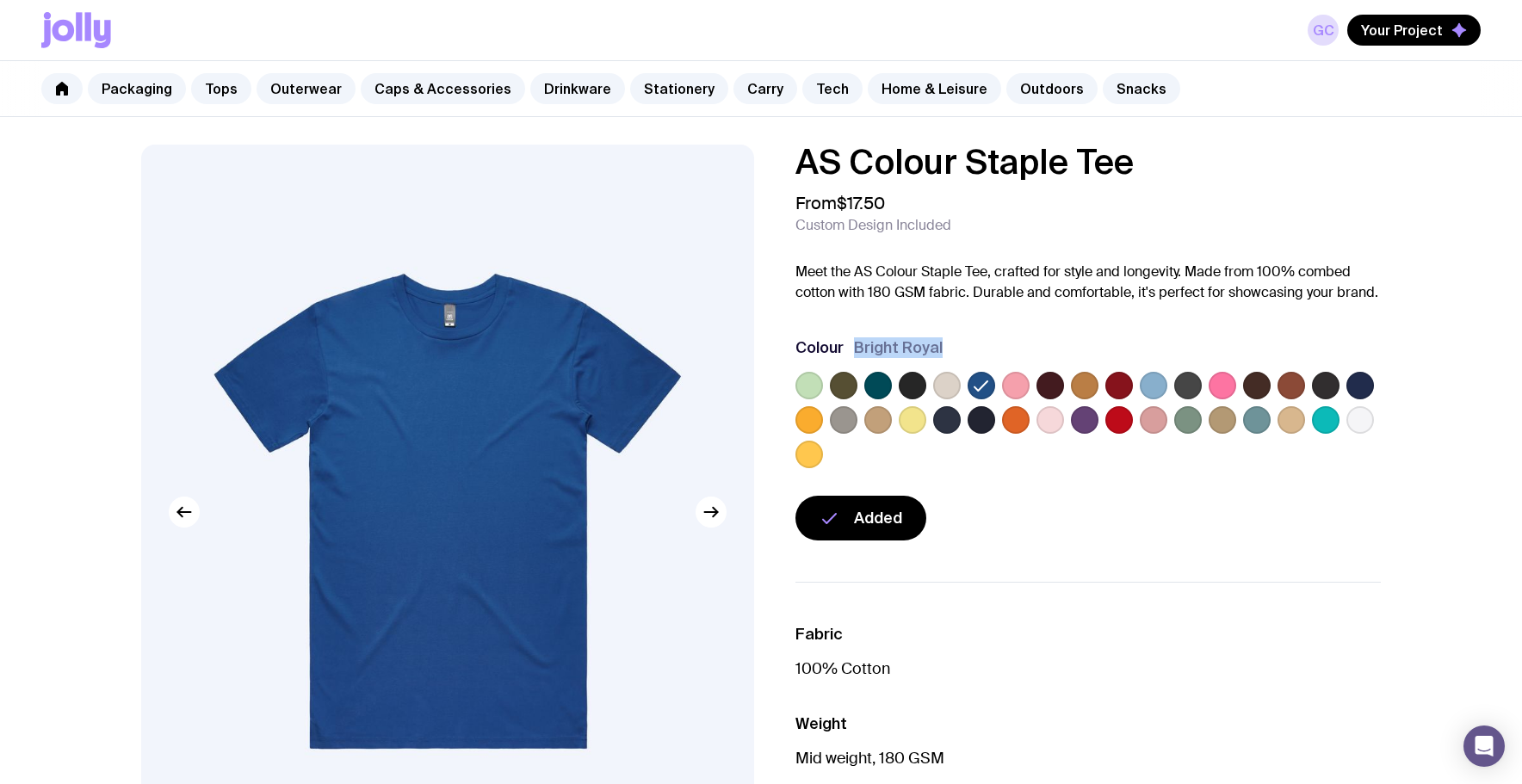
drag, startPoint x: 905, startPoint y: 350, endPoint x: 957, endPoint y: 345, distance: 52.2
click at [959, 348] on div "Colour Bright Royal" at bounding box center [1088, 348] width 585 height 21
click at [1087, 419] on label at bounding box center [1085, 420] width 28 height 28
click at [0, 0] on input "radio" at bounding box center [0, 0] width 0 height 0
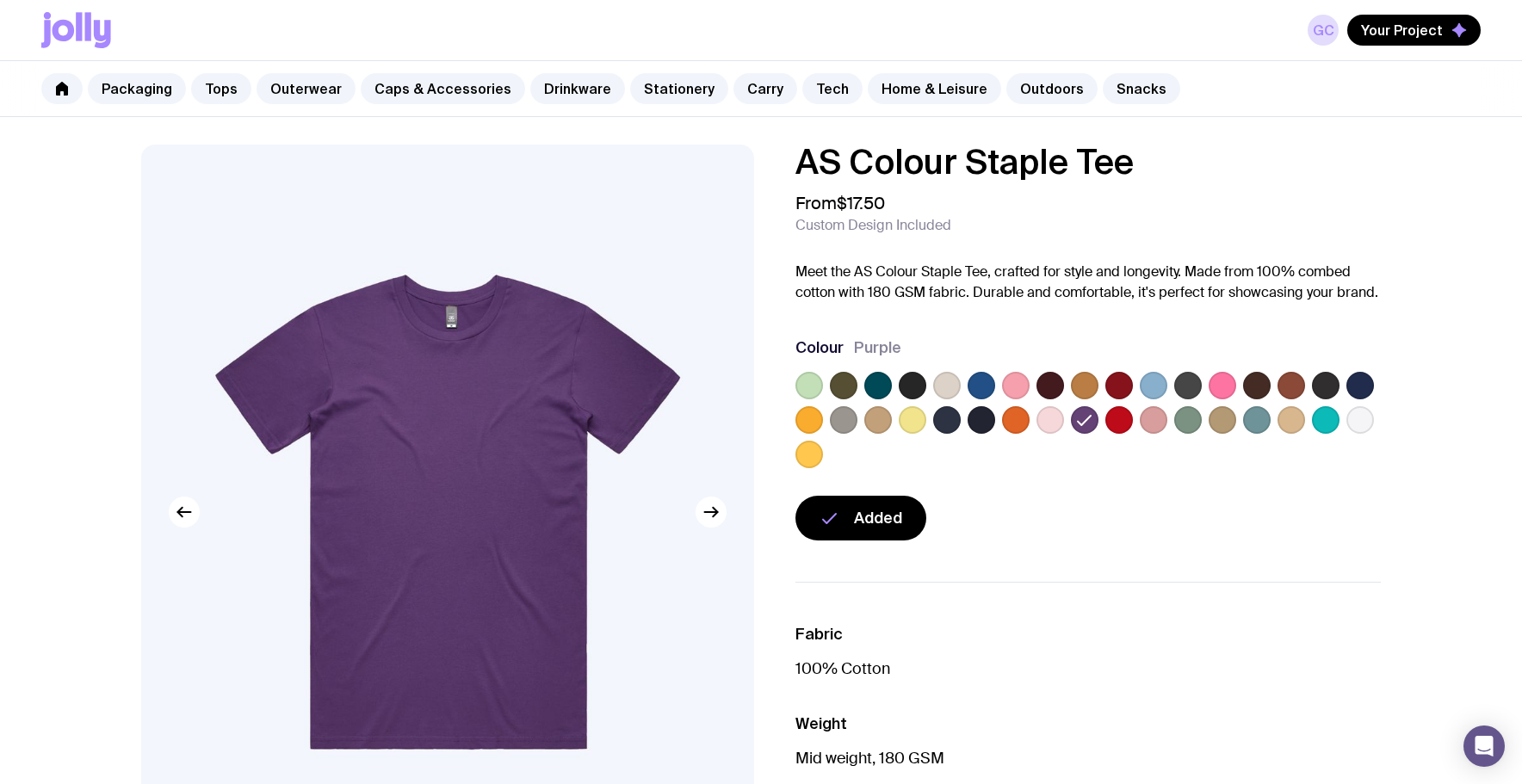
click at [1020, 392] on label at bounding box center [1016, 385] width 28 height 28
click at [0, 0] on input "radio" at bounding box center [0, 0] width 0 height 0
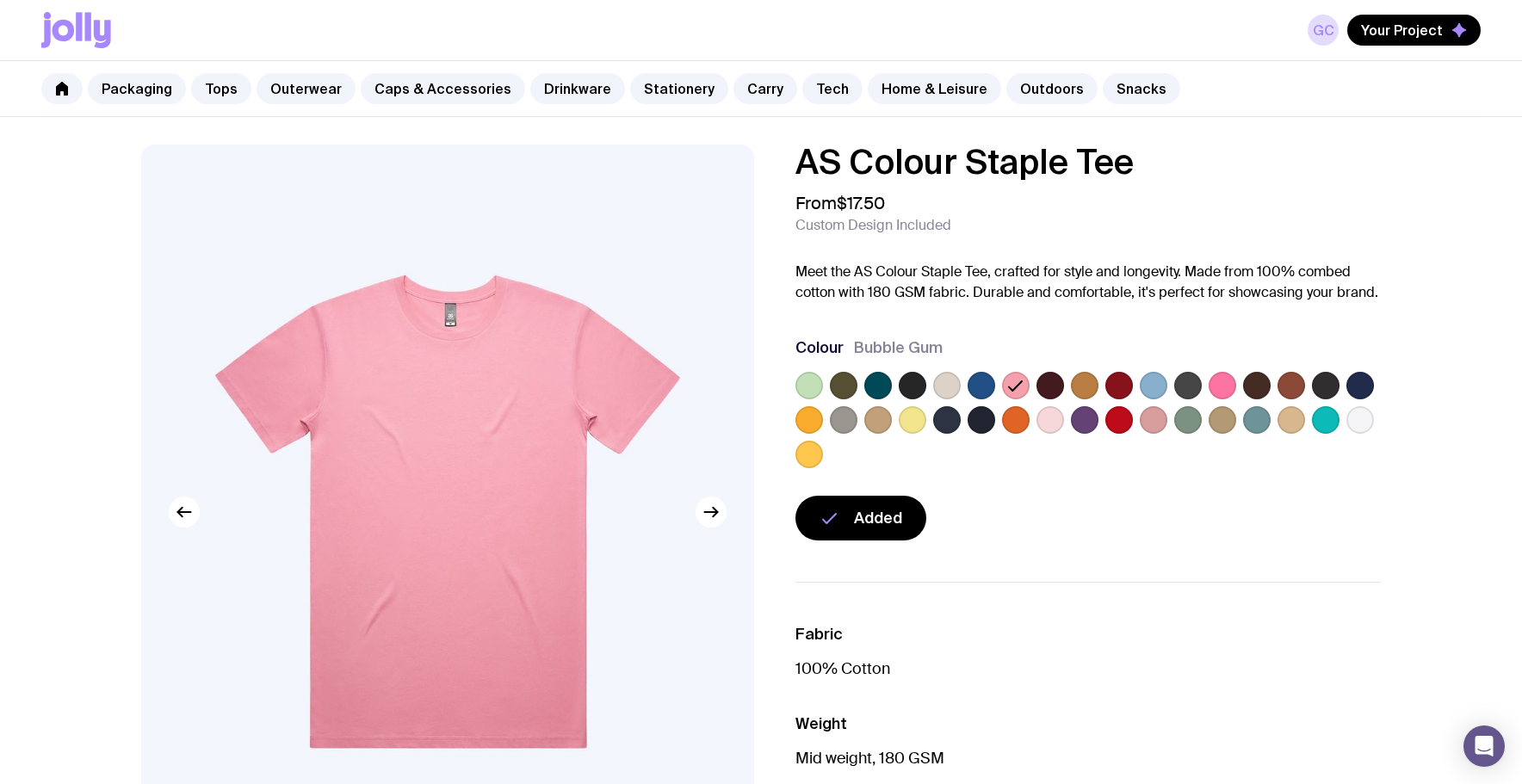
click at [1221, 389] on label at bounding box center [1223, 385] width 28 height 28
click at [0, 0] on input "radio" at bounding box center [0, 0] width 0 height 0
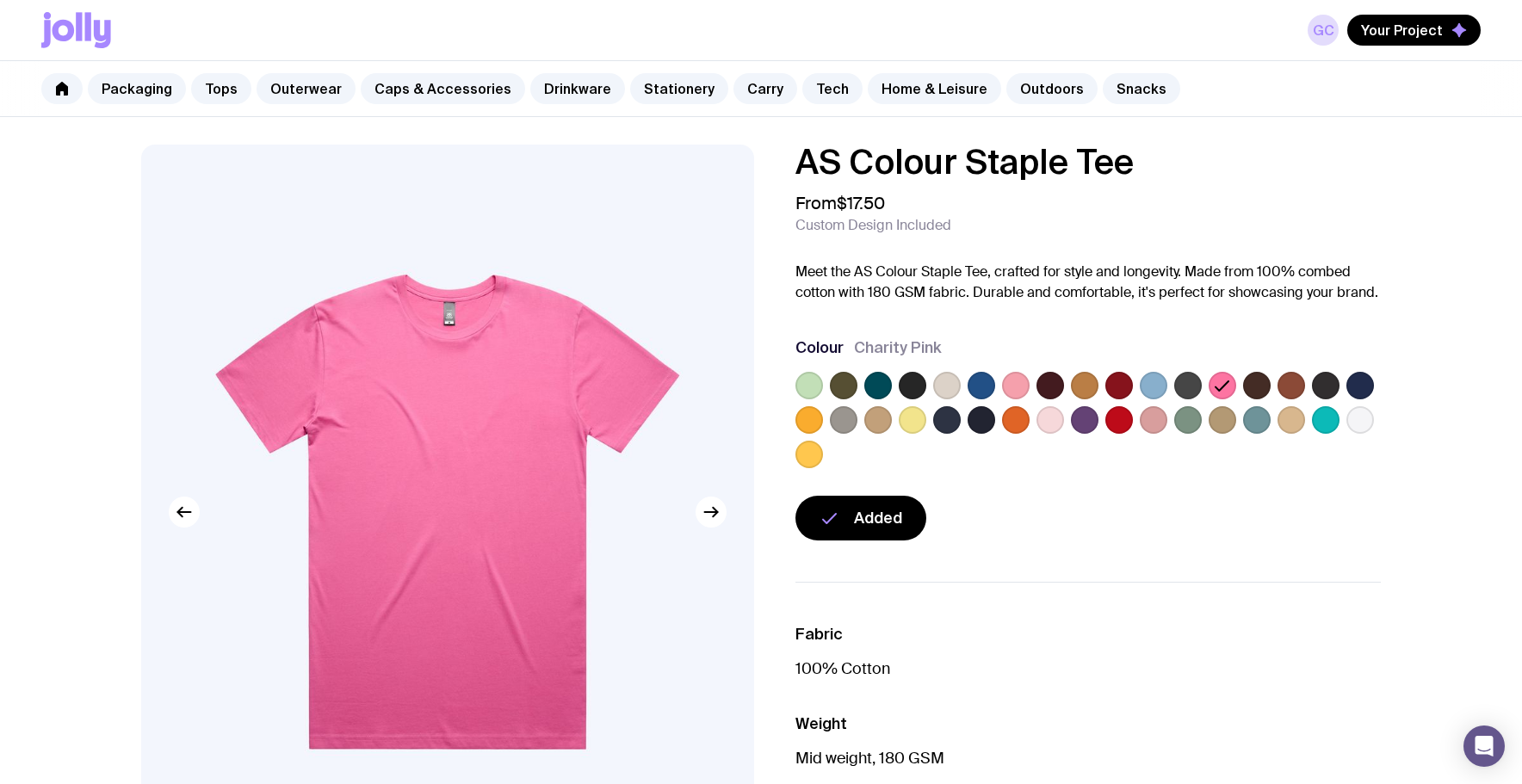
click at [976, 379] on label at bounding box center [981, 385] width 28 height 28
click at [0, 0] on input "radio" at bounding box center [0, 0] width 0 height 0
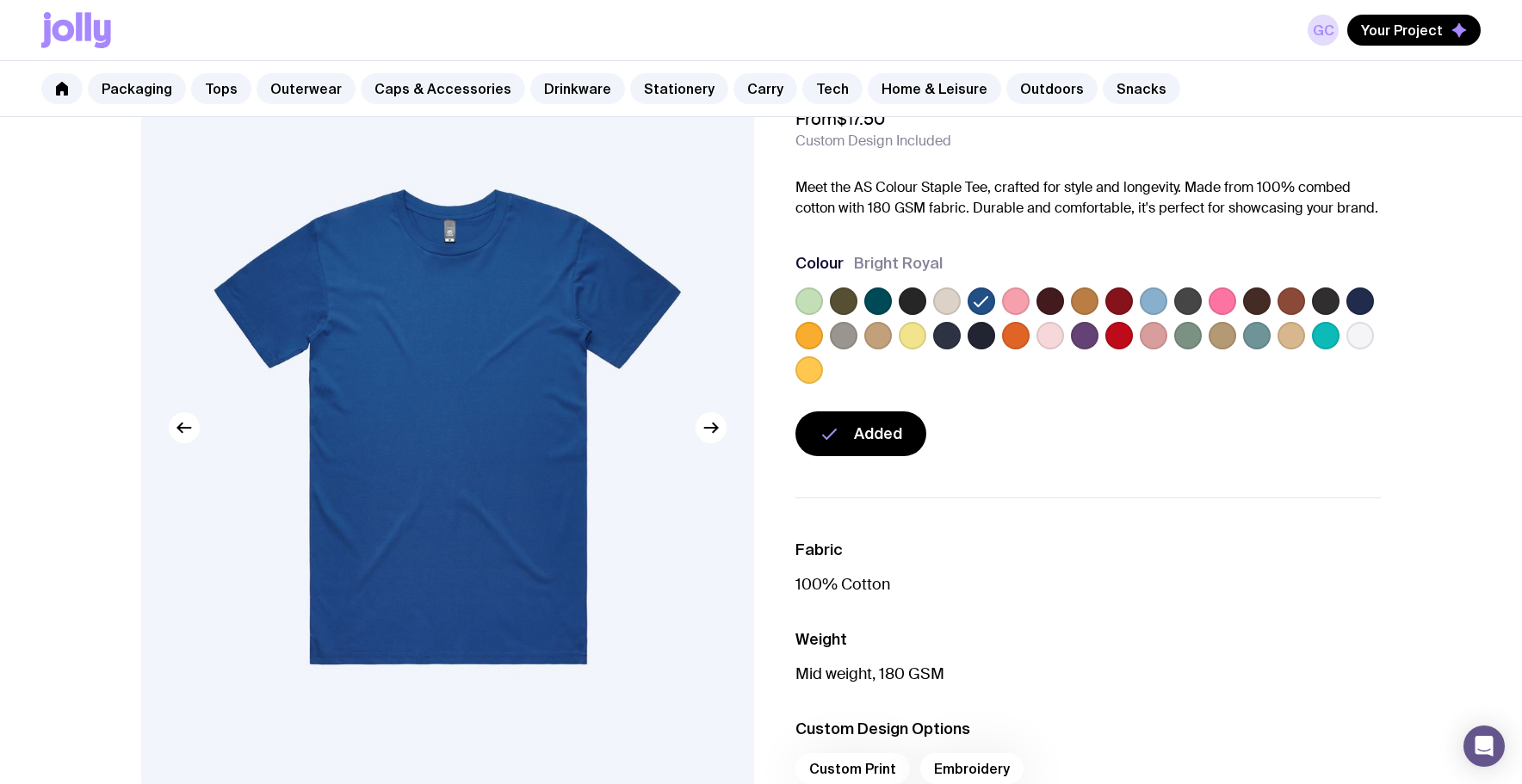
scroll to position [315, 0]
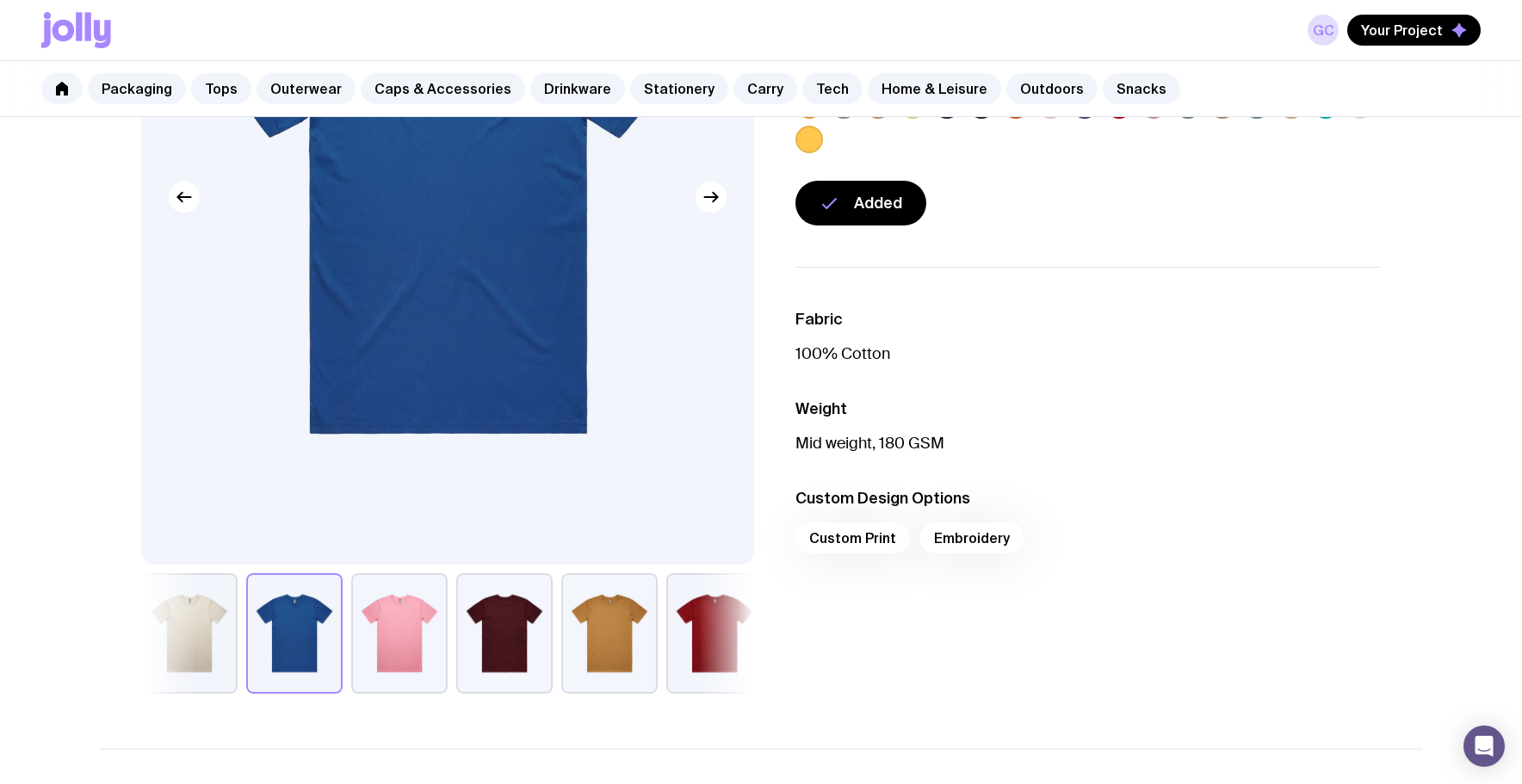
scroll to position [293, 0]
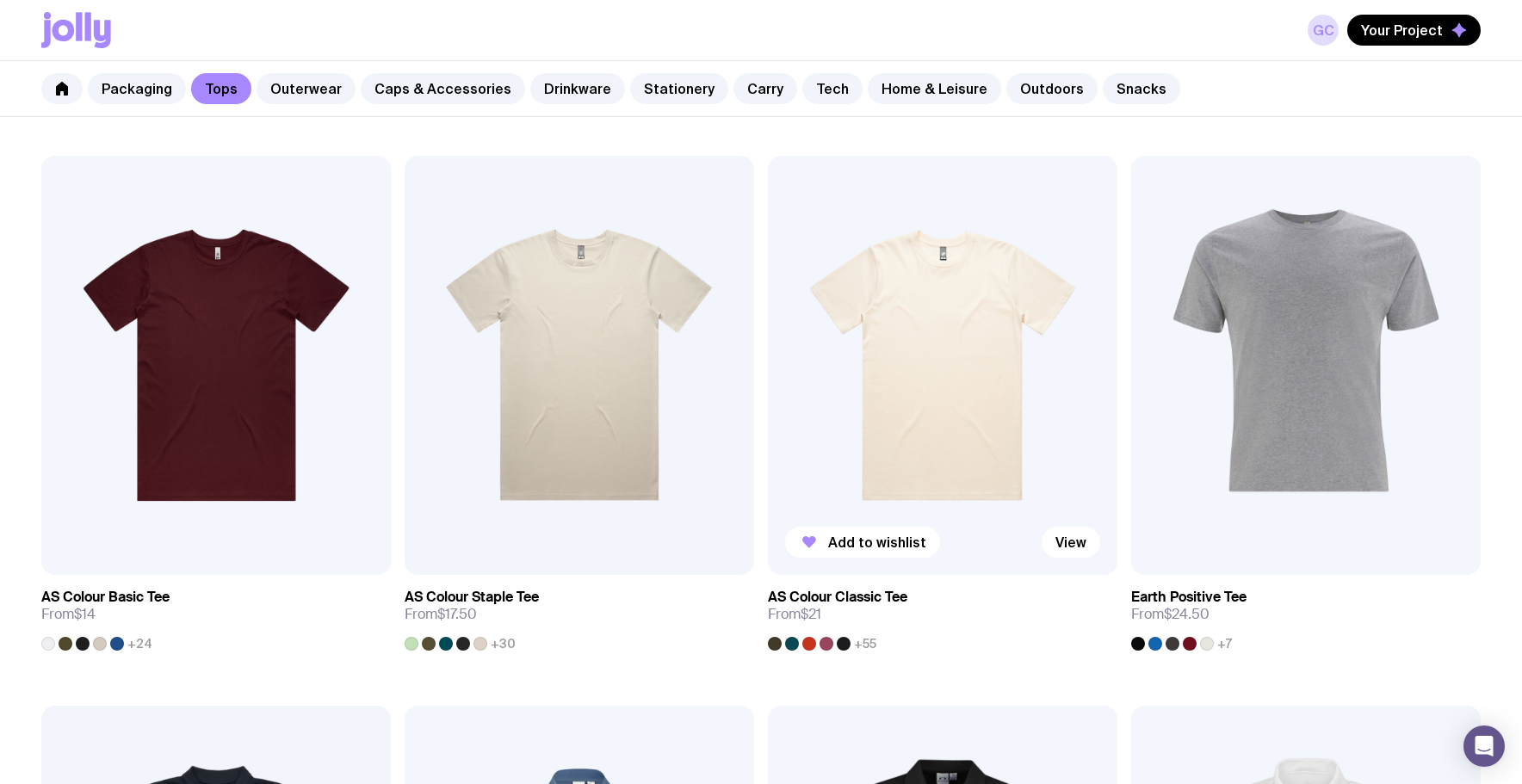
click at [834, 372] on img at bounding box center [942, 365] width 350 height 419
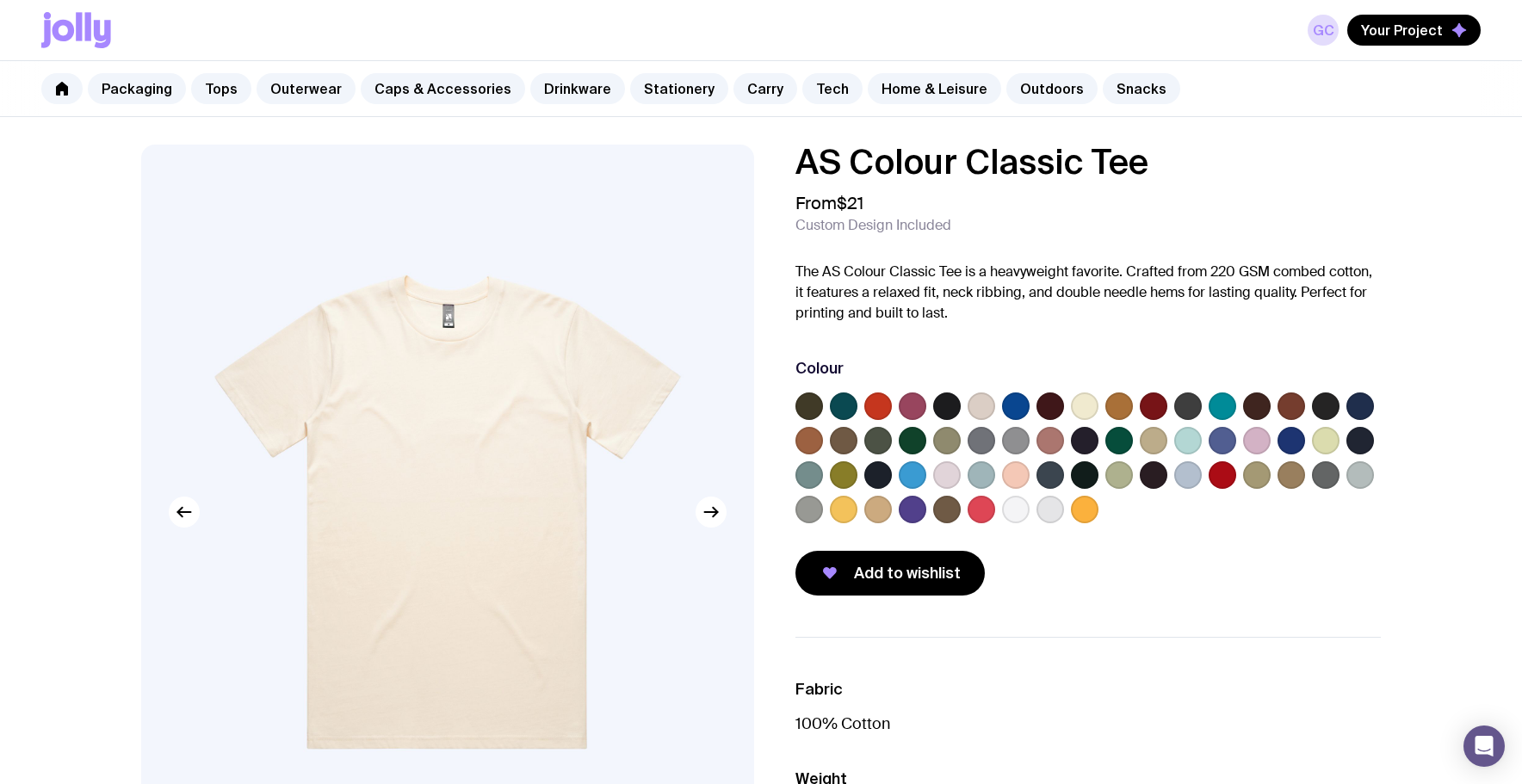
click at [912, 475] on label at bounding box center [912, 475] width 28 height 28
click at [0, 0] on input "radio" at bounding box center [0, 0] width 0 height 0
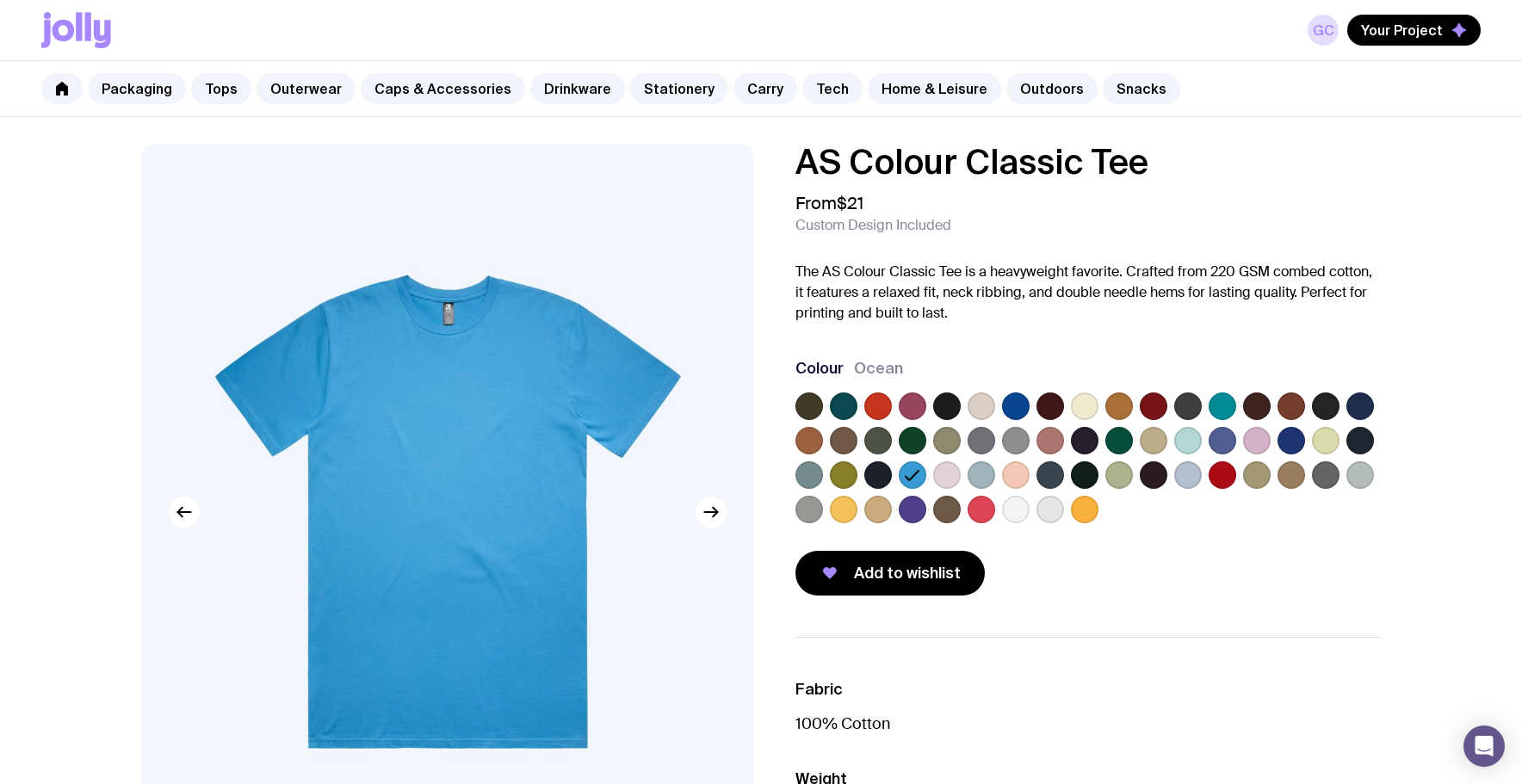
click at [1022, 401] on label at bounding box center [1016, 406] width 28 height 28
click at [0, 0] on input "radio" at bounding box center [0, 0] width 0 height 0
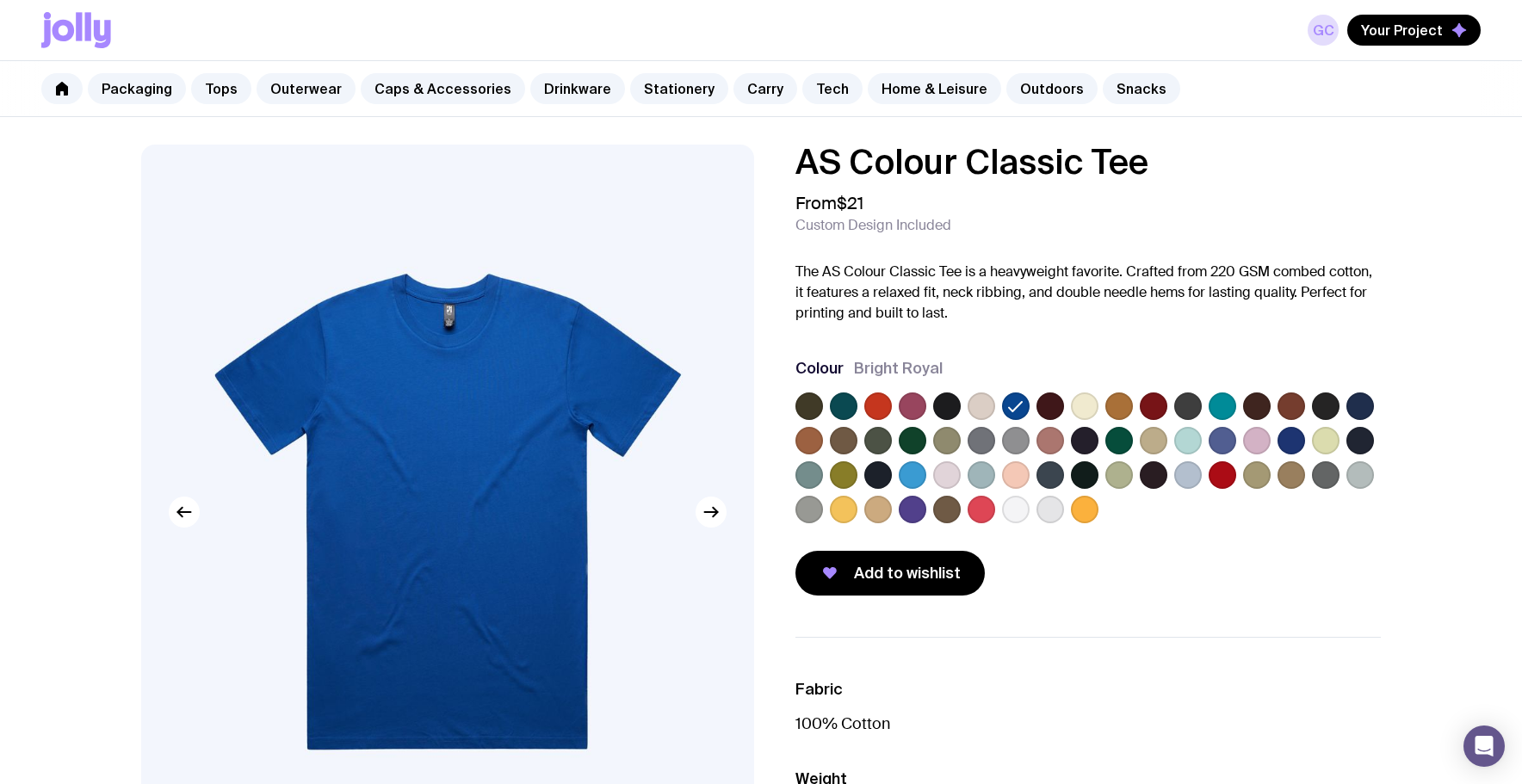
click at [1284, 441] on label at bounding box center [1292, 441] width 28 height 28
click at [0, 0] on input "radio" at bounding box center [0, 0] width 0 height 0
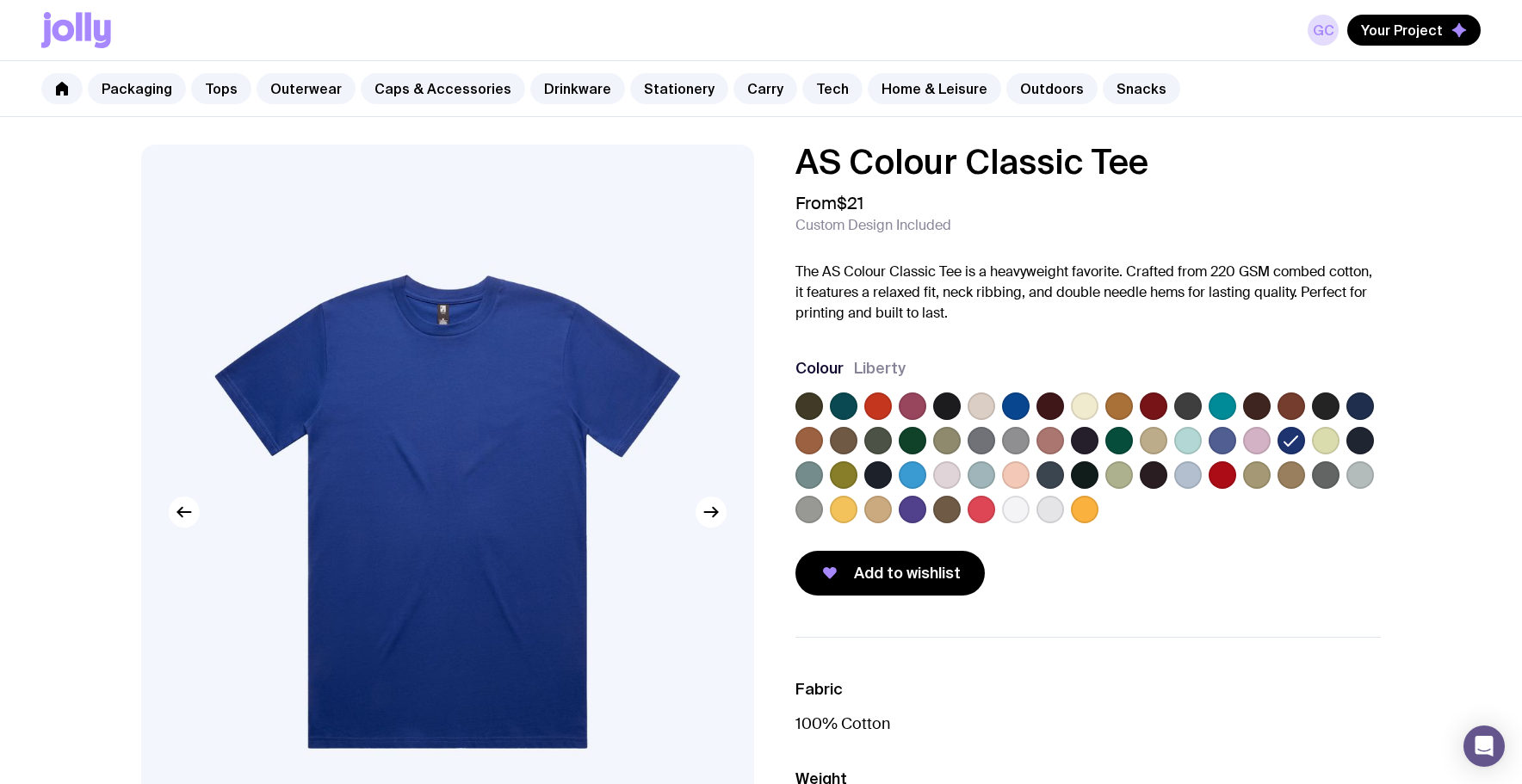
click at [897, 512] on div at bounding box center [1088, 461] width 585 height 138
click at [905, 511] on label at bounding box center [912, 510] width 28 height 28
click at [0, 0] on input "radio" at bounding box center [0, 0] width 0 height 0
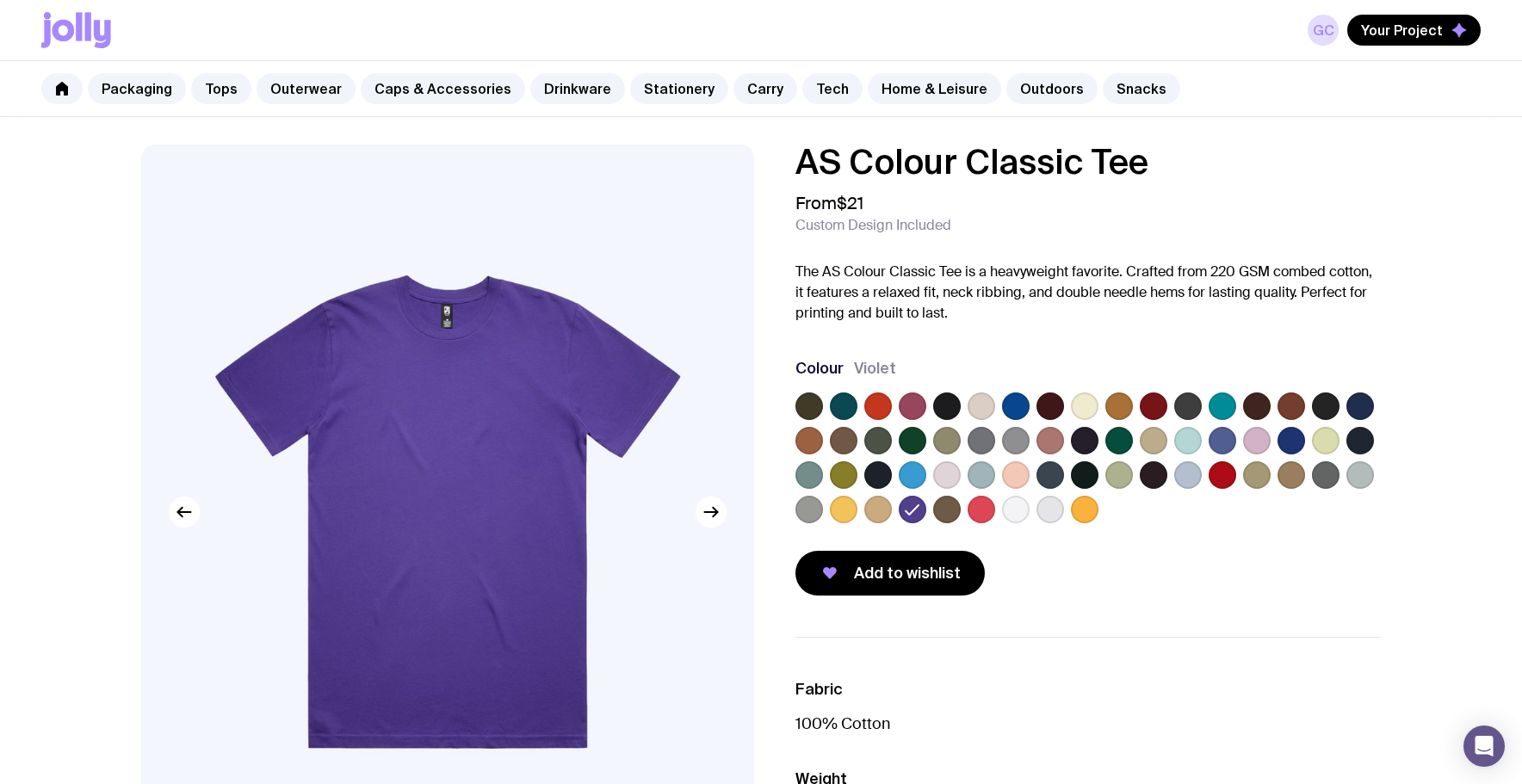
drag, startPoint x: 1019, startPoint y: 405, endPoint x: 1028, endPoint y: 414, distance: 12.7
click at [1019, 405] on label at bounding box center [1016, 406] width 28 height 28
click at [0, 0] on input "radio" at bounding box center [0, 0] width 0 height 0
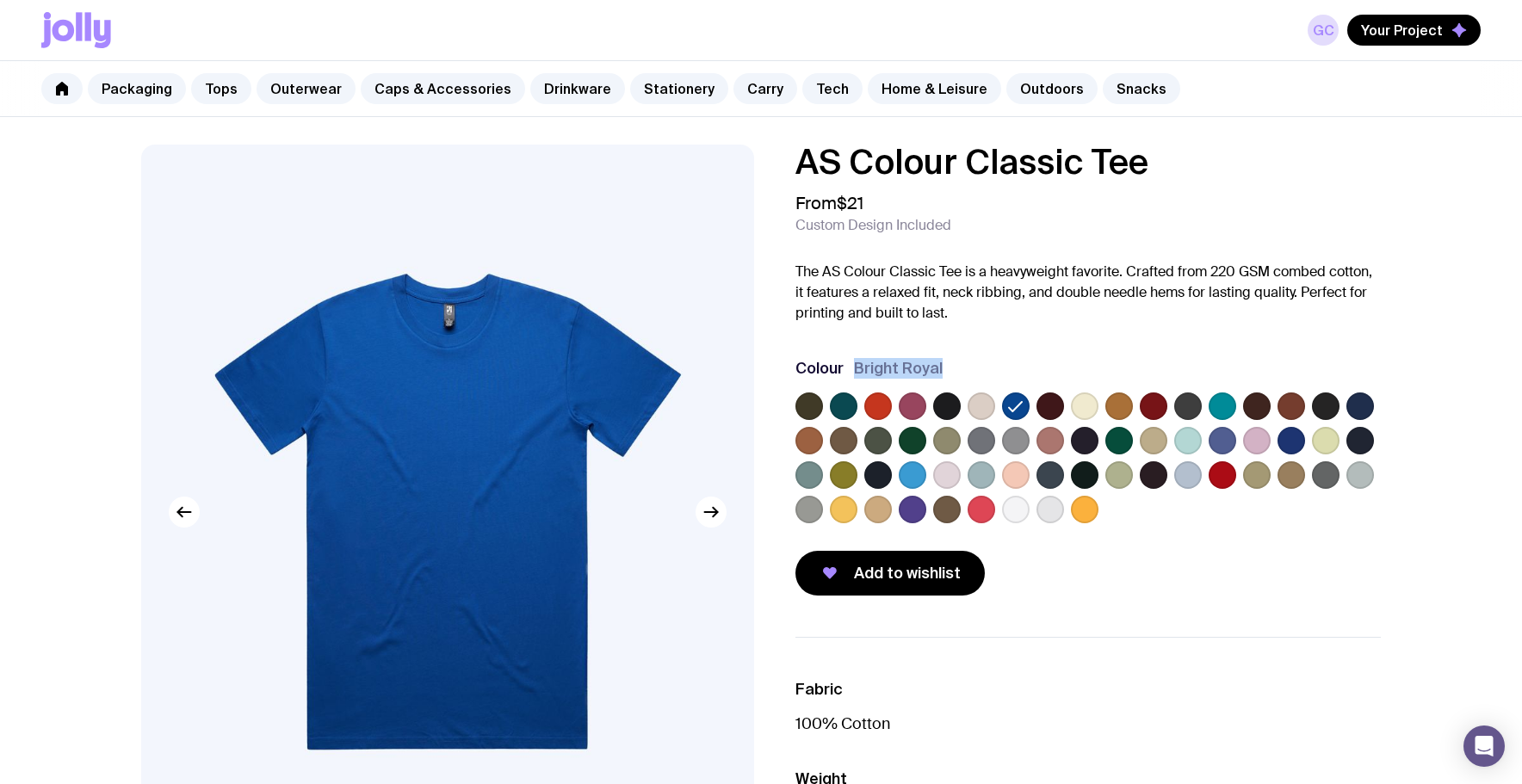
drag, startPoint x: 904, startPoint y: 367, endPoint x: 851, endPoint y: 365, distance: 53.0
click at [851, 365] on div "Colour Bright Royal" at bounding box center [1088, 369] width 585 height 21
copy span "Bright Royal"
